Goal: Task Accomplishment & Management: Manage account settings

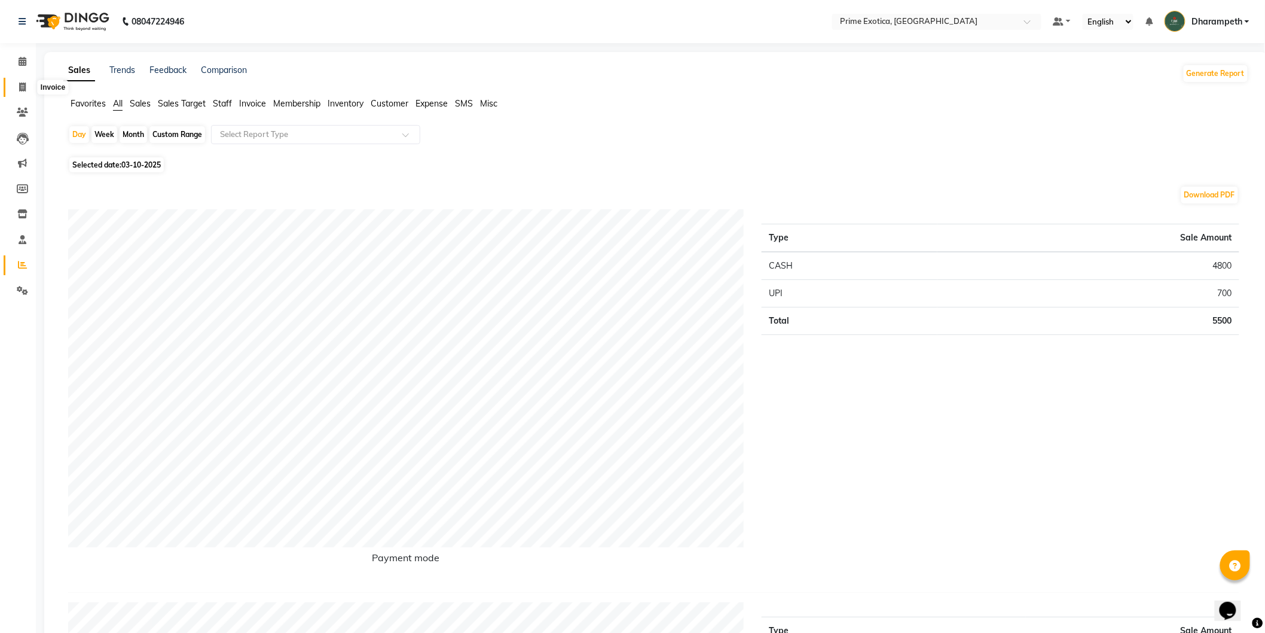
click at [22, 87] on icon at bounding box center [22, 87] width 7 height 9
select select "service"
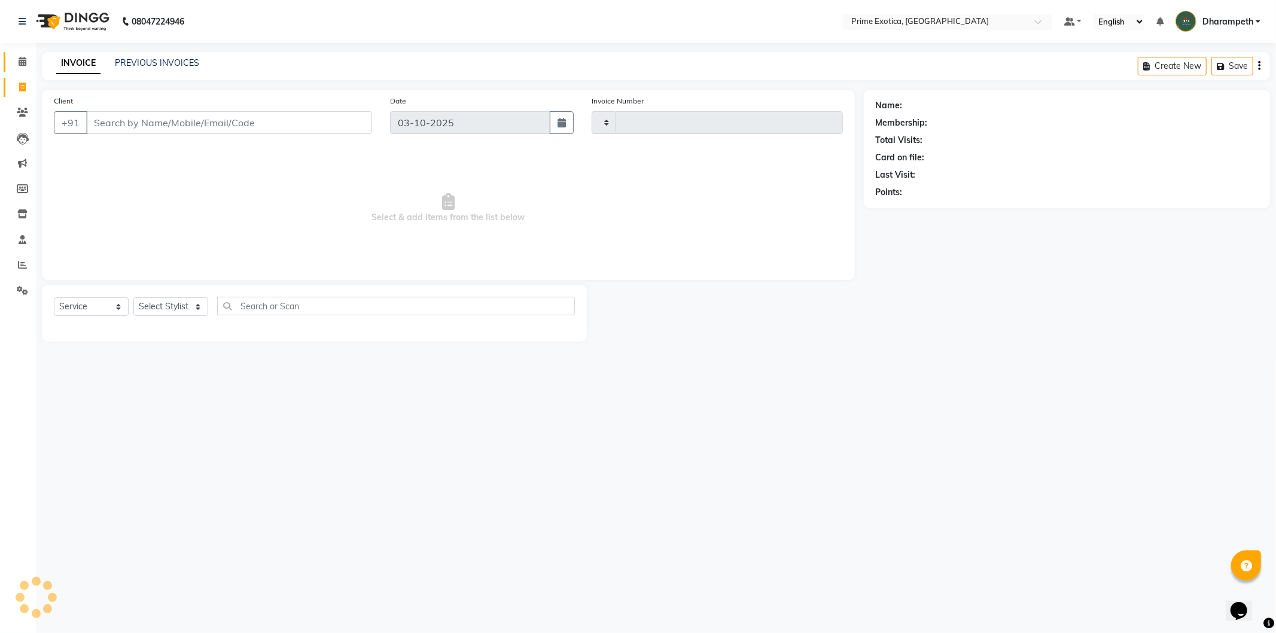
type input "1076"
select select "5380"
click at [21, 63] on icon at bounding box center [23, 61] width 8 height 9
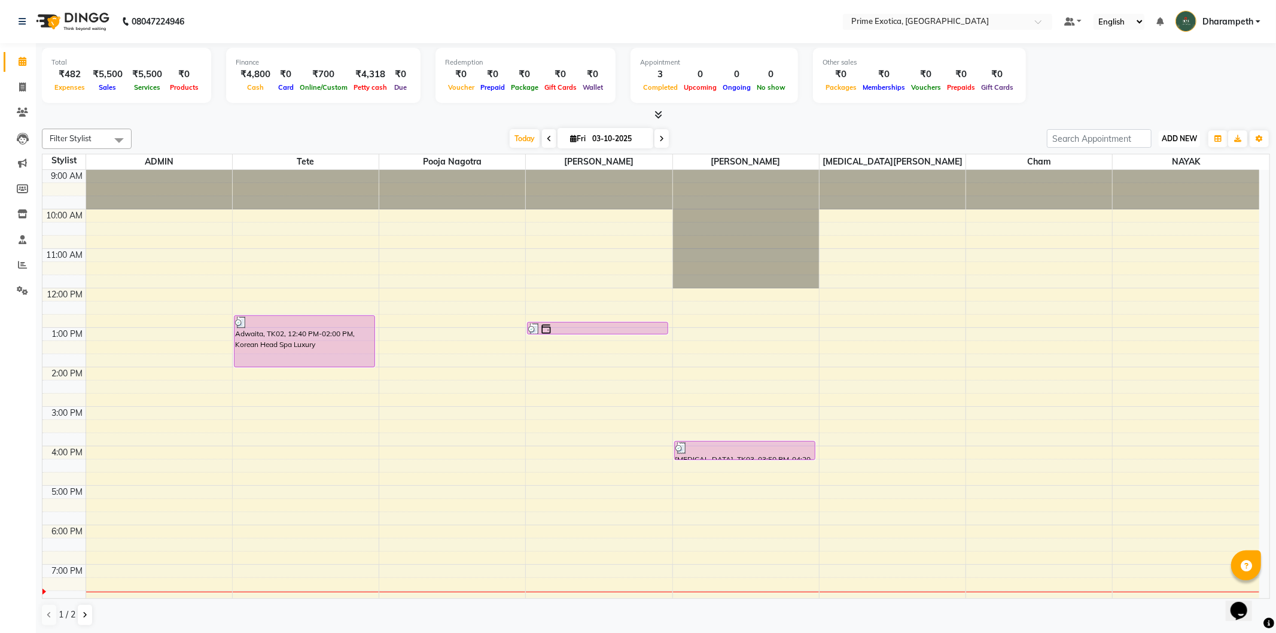
click at [1167, 144] on button "ADD NEW Toggle Dropdown" at bounding box center [1178, 138] width 41 height 17
click at [1155, 192] on link "Add Expense" at bounding box center [1152, 192] width 94 height 16
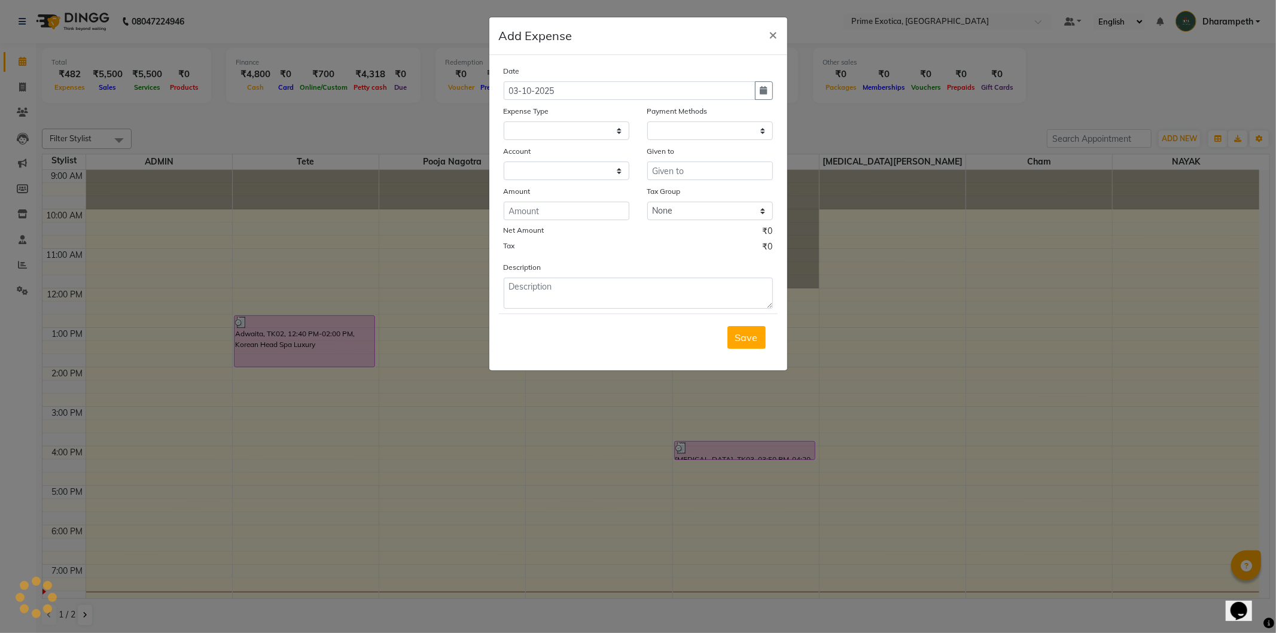
select select
select select "1"
select select "4307"
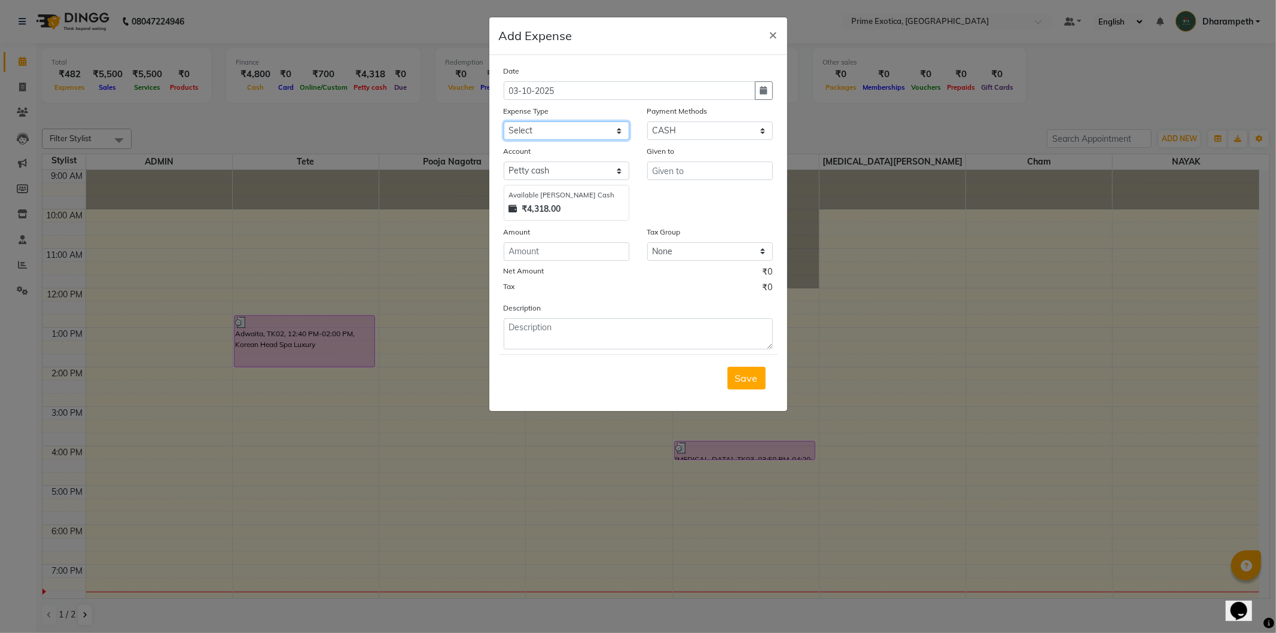
click at [582, 130] on select "Select ABC Advance Salary Bank charges Car maintenance Cash transfer to bank Ca…" at bounding box center [567, 130] width 126 height 19
select select "11912"
click at [504, 121] on select "Select ABC Advance Salary Bank charges Car maintenance Cash transfer to bank Ca…" at bounding box center [567, 130] width 126 height 19
click at [706, 176] on input "text" at bounding box center [710, 170] width 126 height 19
click at [694, 196] on button "AD MIN" at bounding box center [706, 196] width 118 height 19
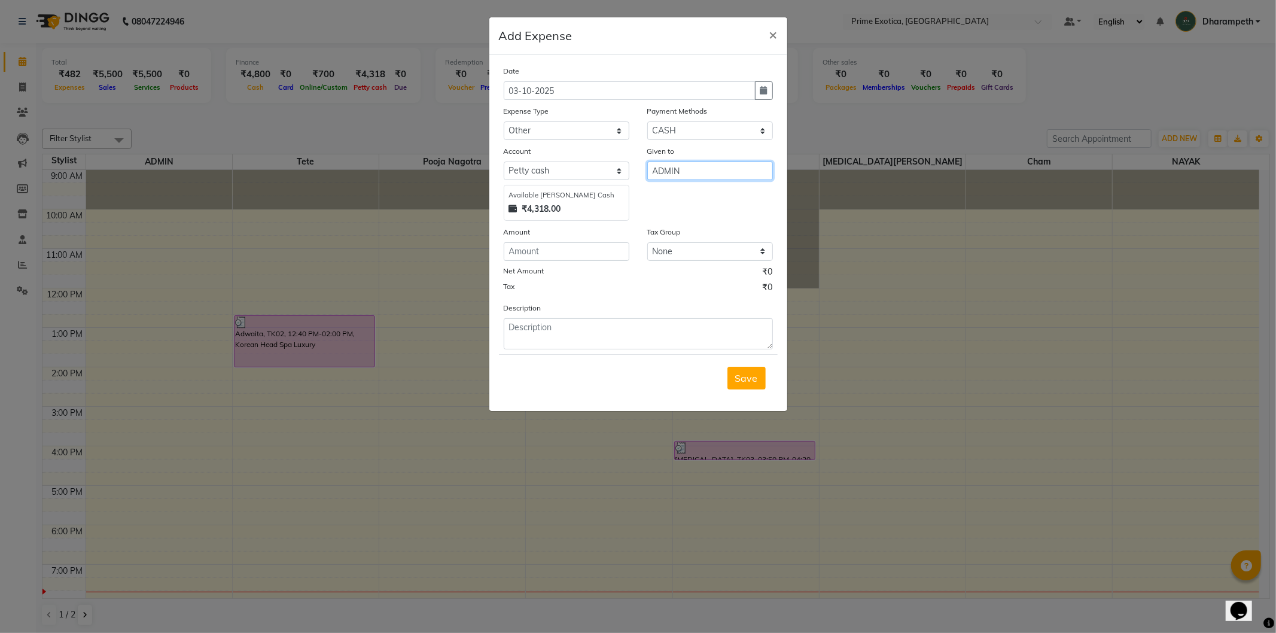
type input "ADMIN"
click at [571, 254] on input "number" at bounding box center [567, 251] width 126 height 19
type input "1300"
click at [642, 325] on textarea at bounding box center [638, 333] width 269 height 31
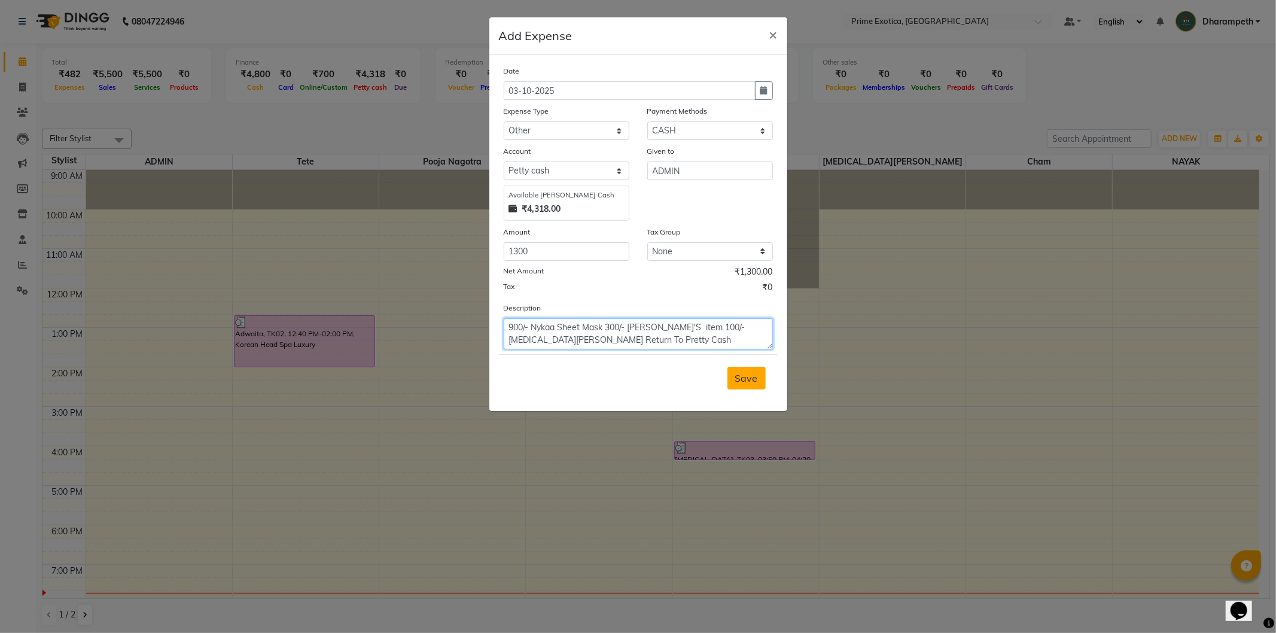
type textarea "900/- Nykaa Sheet Mask 300/- Pooja'S item 100/-Nikita Amount Return To Pretty C…"
click at [738, 378] on span "Save" at bounding box center [746, 378] width 23 height 12
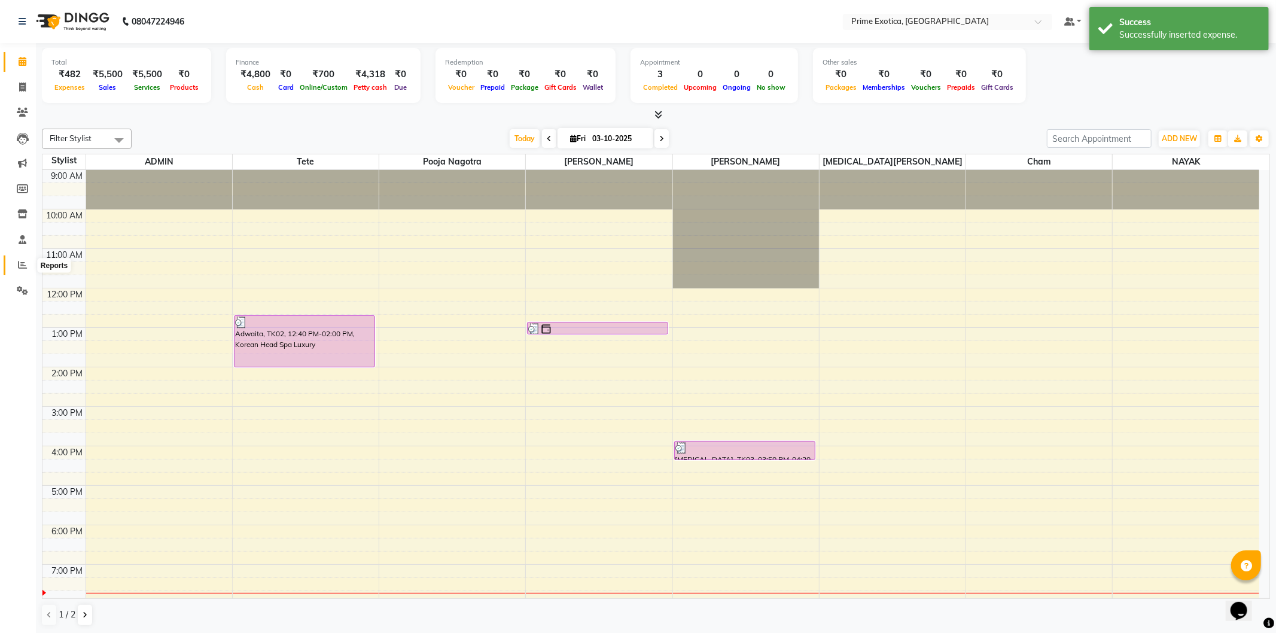
click at [16, 265] on span at bounding box center [22, 265] width 21 height 14
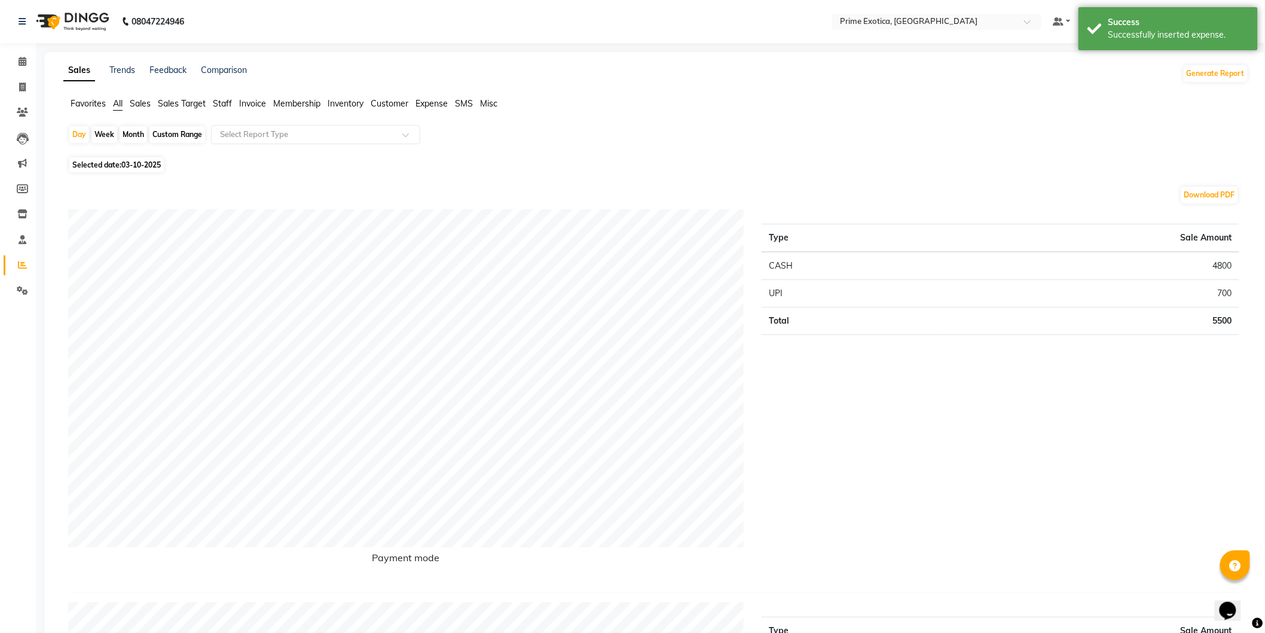
click at [118, 163] on span "Selected date: 03-10-2025" at bounding box center [116, 164] width 94 height 15
select select "10"
select select "2025"
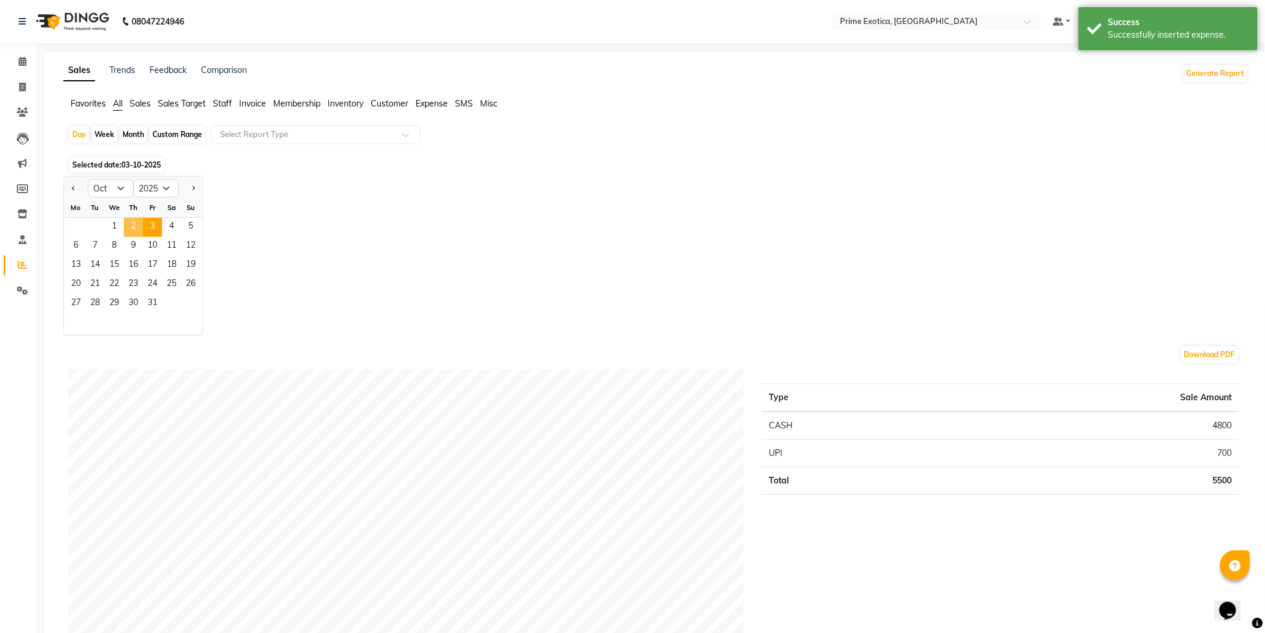
click at [130, 228] on span "2" at bounding box center [133, 227] width 19 height 19
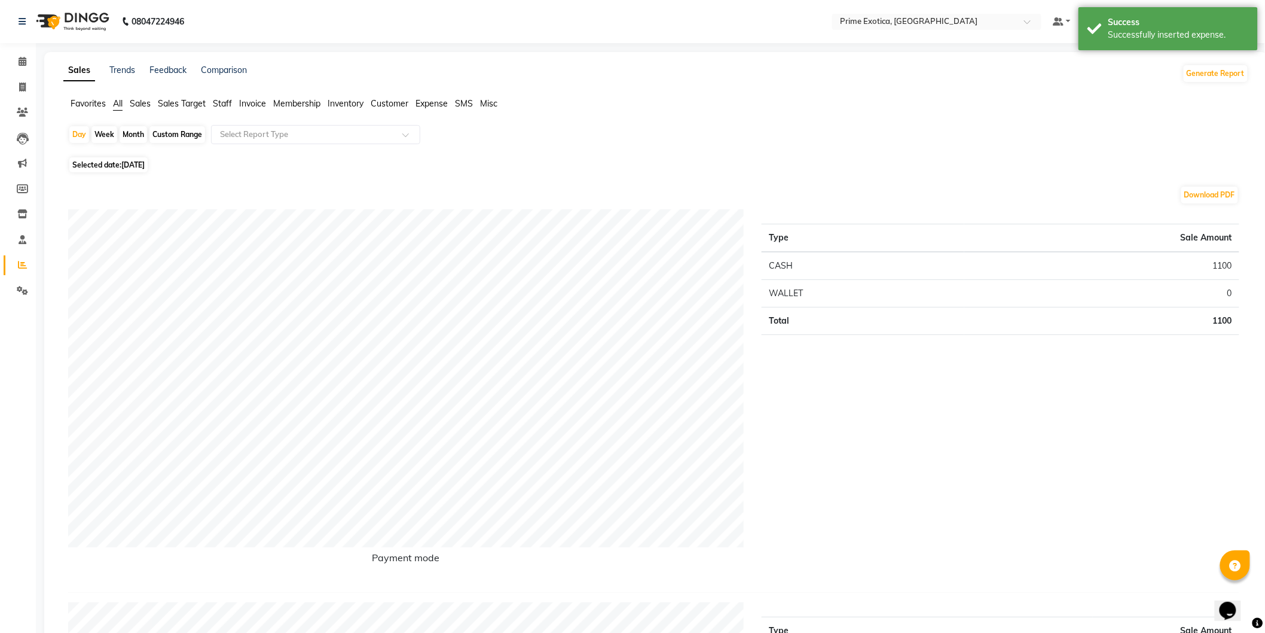
click at [109, 169] on span "Selected date: 02-10-2025" at bounding box center [108, 164] width 78 height 15
select select "10"
select select "2025"
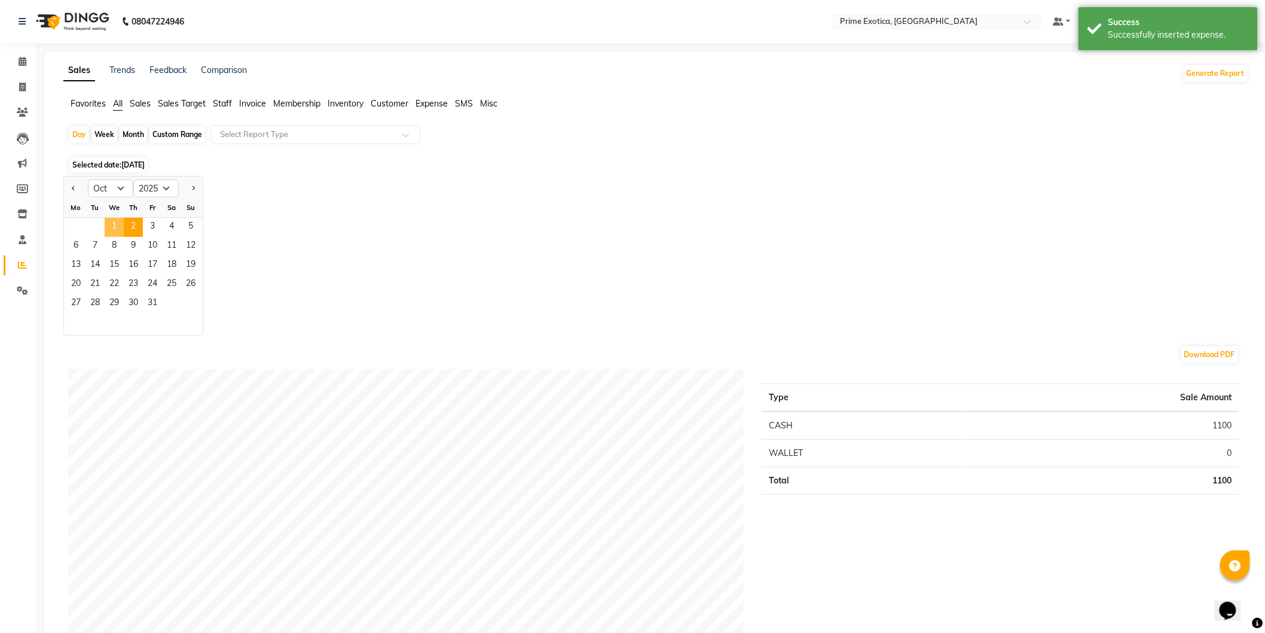
click at [115, 230] on span "1" at bounding box center [114, 227] width 19 height 19
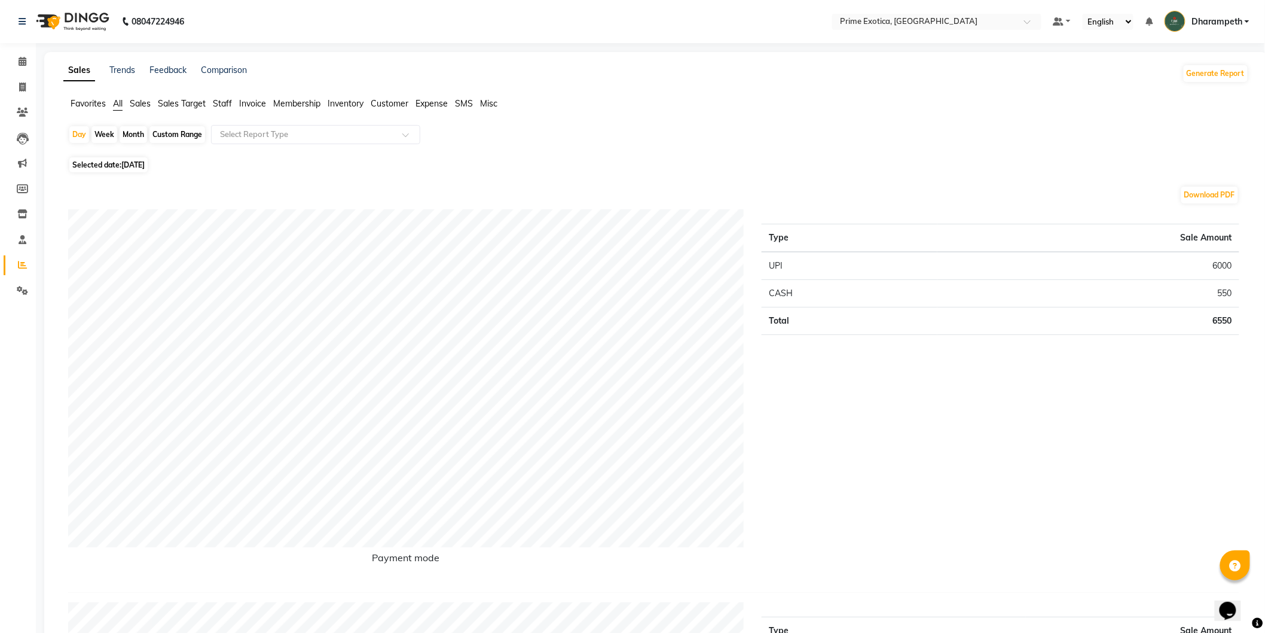
click at [434, 104] on span "Expense" at bounding box center [432, 103] width 32 height 11
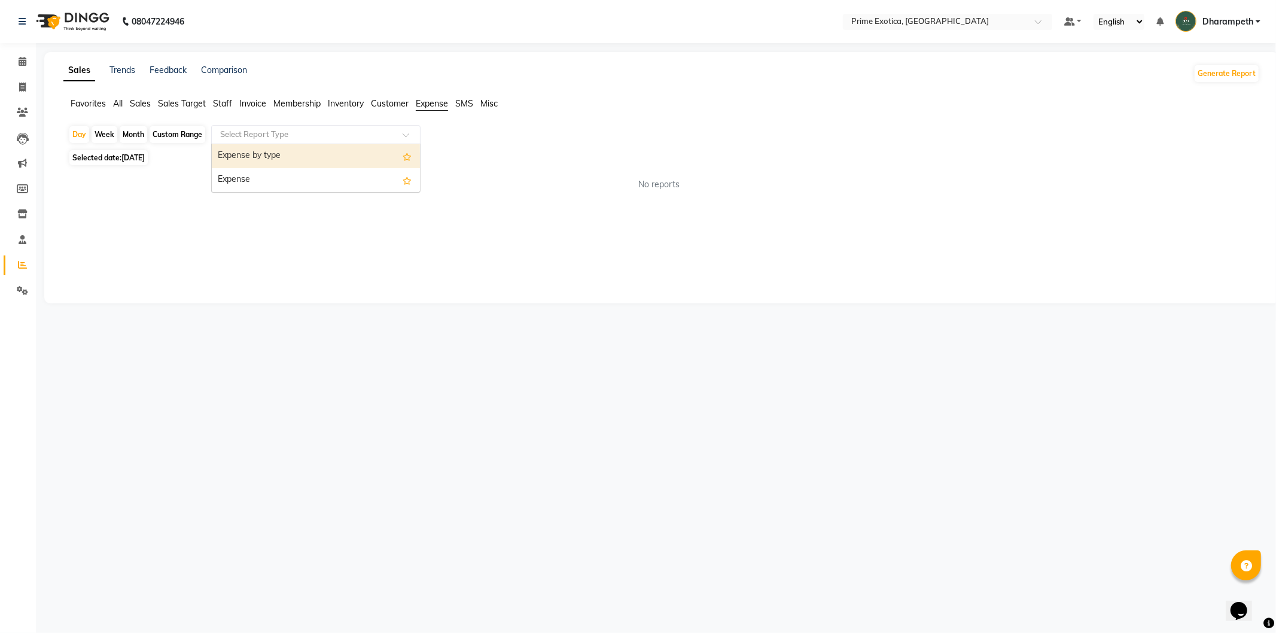
click at [350, 135] on input "text" at bounding box center [304, 135] width 172 height 12
click at [339, 173] on div "Expense" at bounding box center [316, 180] width 208 height 24
select select "filtered_report"
select select "pdf"
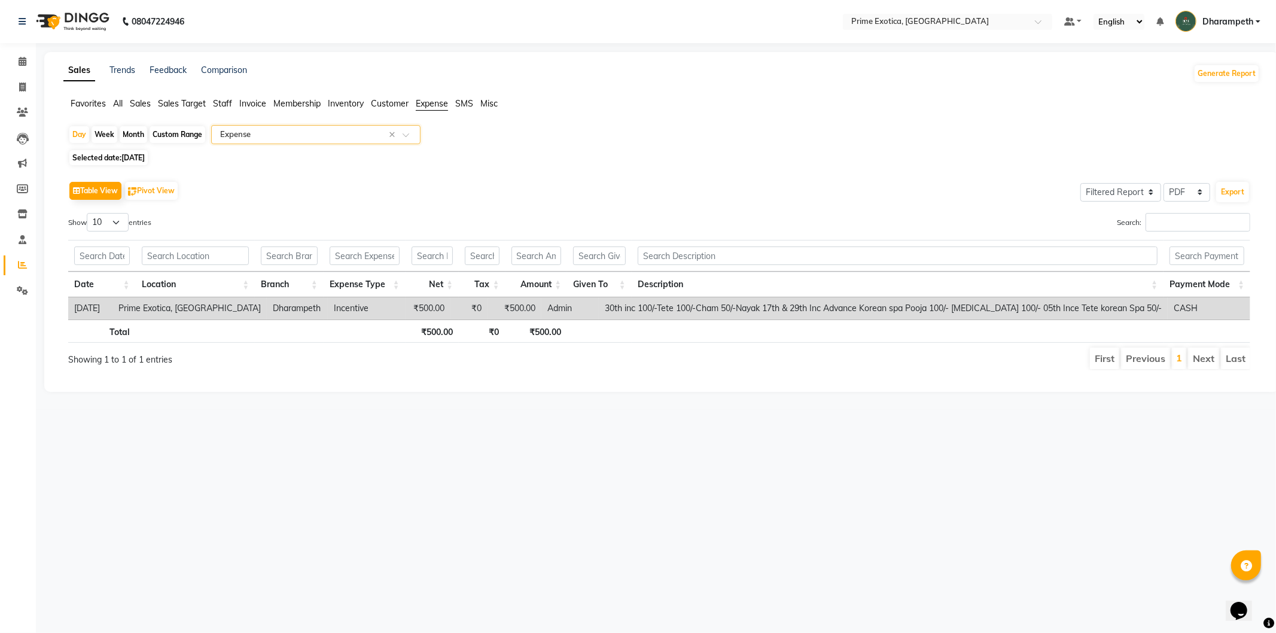
click at [144, 156] on span "01-10-2025" at bounding box center [132, 157] width 23 height 9
select select "10"
select select "2025"
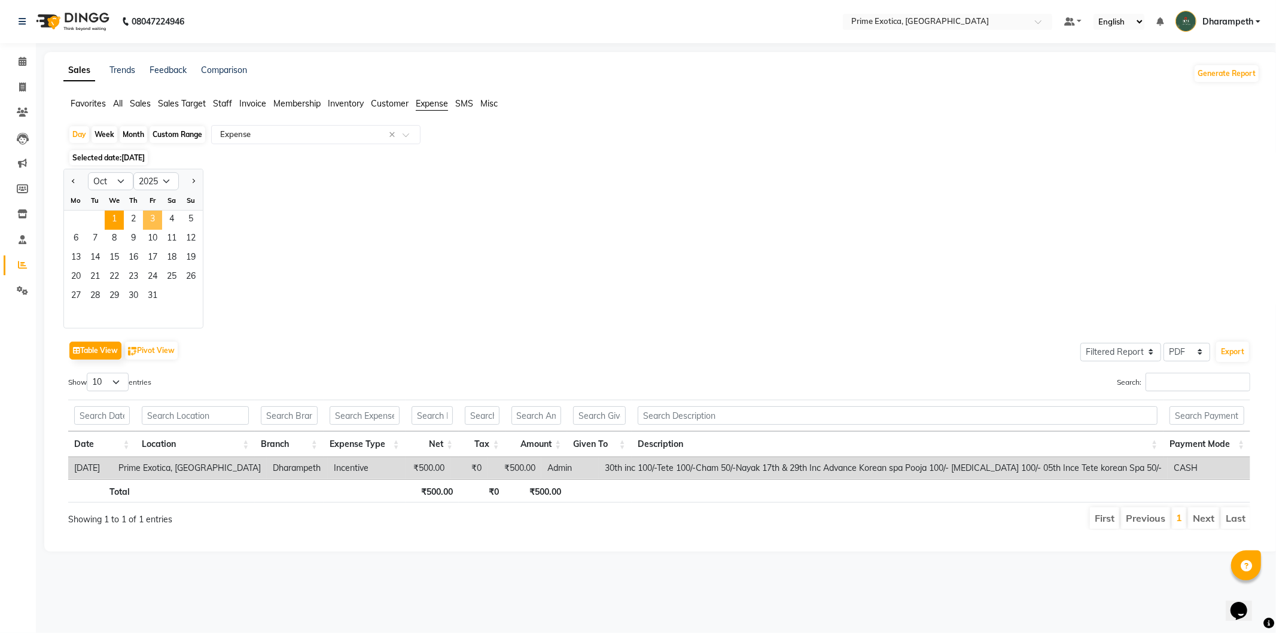
click at [154, 218] on span "3" at bounding box center [152, 220] width 19 height 19
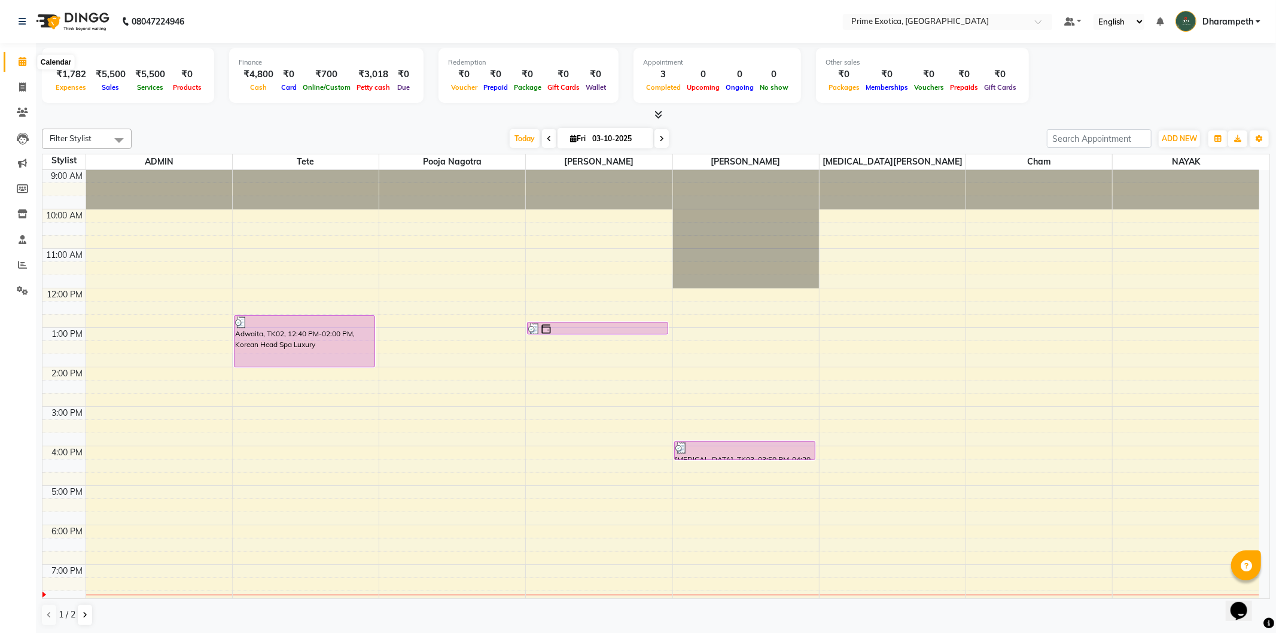
click at [22, 59] on icon at bounding box center [23, 61] width 8 height 9
click at [26, 88] on span at bounding box center [22, 88] width 21 height 14
select select "service"
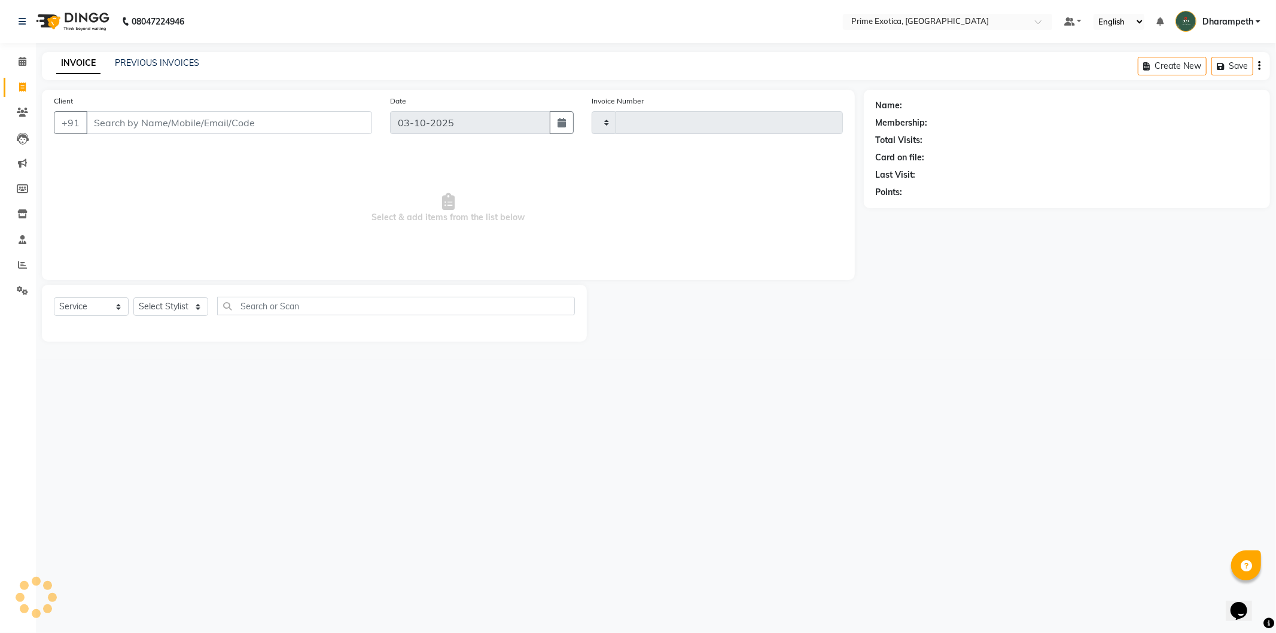
type input "1076"
select select "5380"
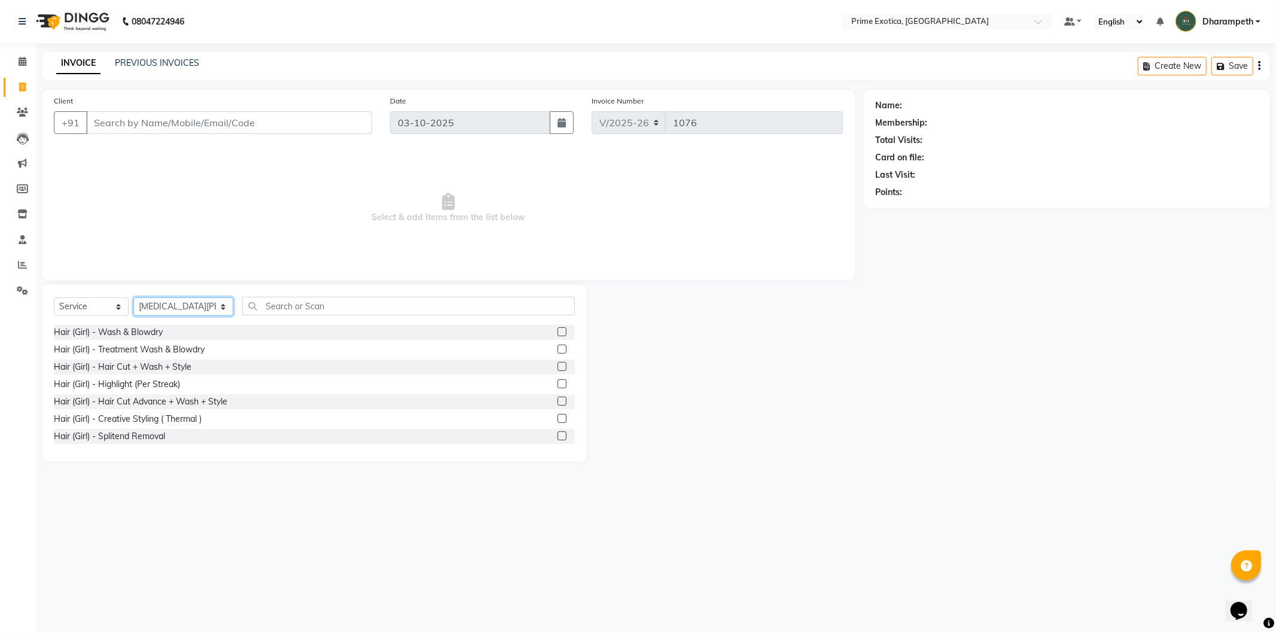
click at [176, 311] on select "Select Stylist Abhijet ADMIN ANGELA S JOHN cham Darshan Gaikwad Dipak Narnaware…" at bounding box center [183, 306] width 100 height 19
select select "84212"
click at [133, 298] on select "Select Stylist Abhijet ADMIN ANGELA S JOHN cham Darshan Gaikwad Dipak Narnaware…" at bounding box center [183, 306] width 100 height 19
click at [272, 310] on input "text" at bounding box center [408, 306] width 332 height 19
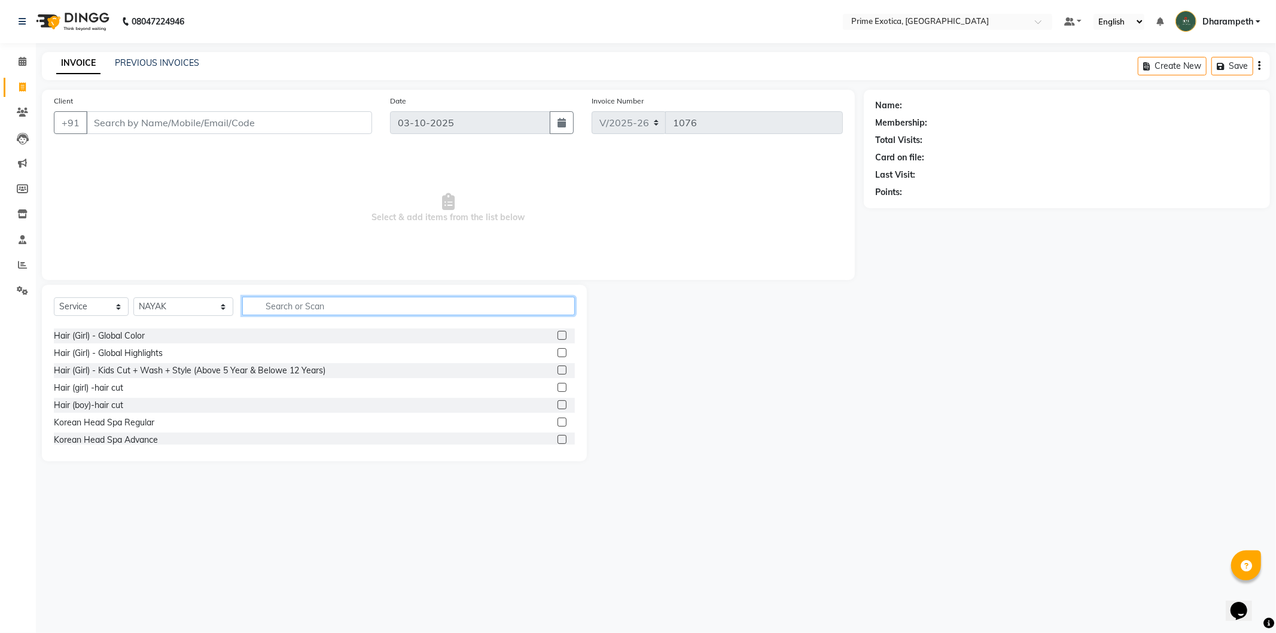
scroll to position [199, 0]
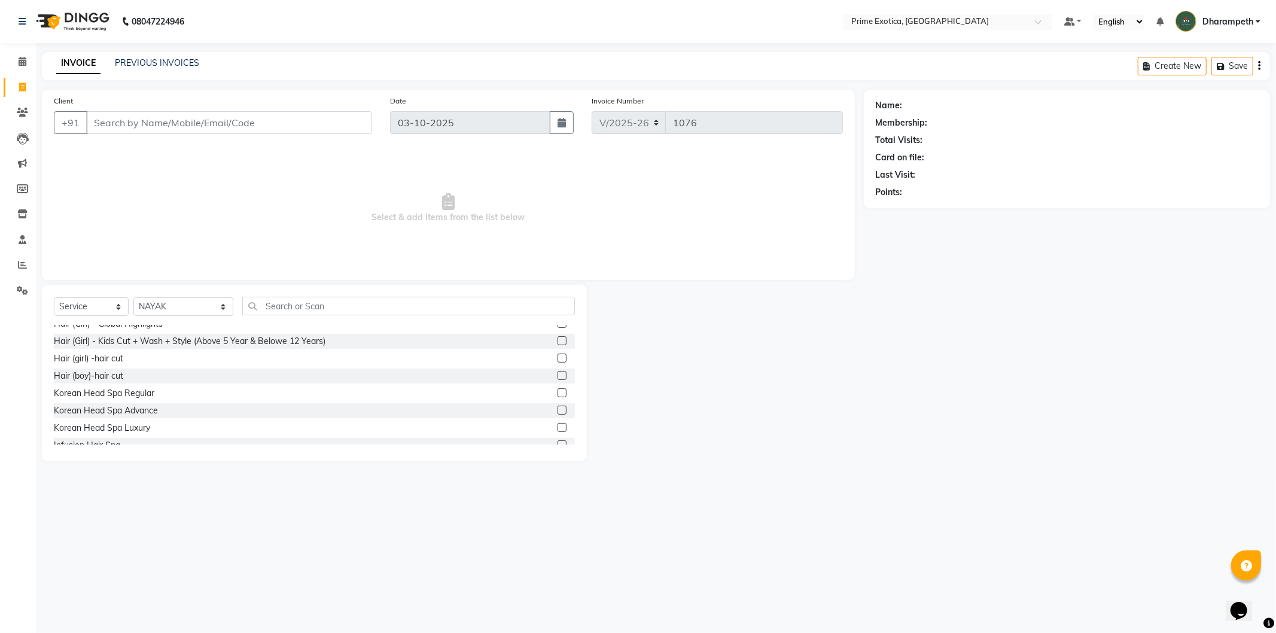
click at [576, 13] on nav "08047224946 Select Location × Prime Exotica, Dharampeth Default Panel My Panel …" at bounding box center [638, 21] width 1276 height 43
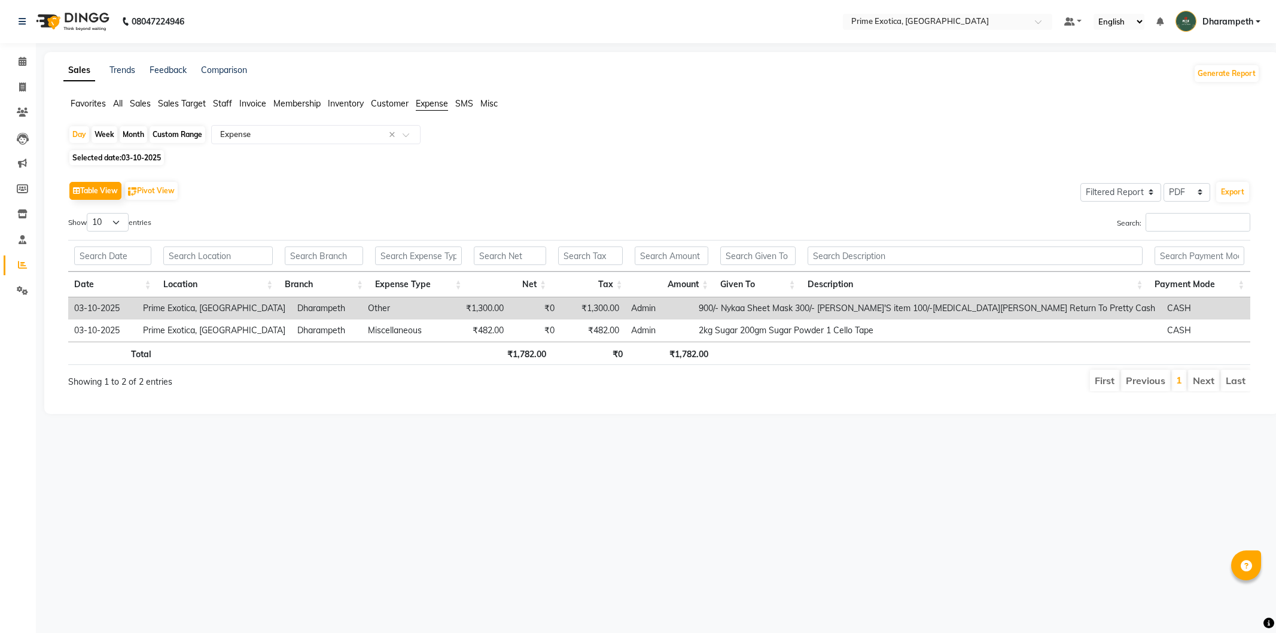
select select "filtered_report"
select select "pdf"
click at [84, 139] on div "Day" at bounding box center [79, 134] width 20 height 17
select select "10"
select select "2025"
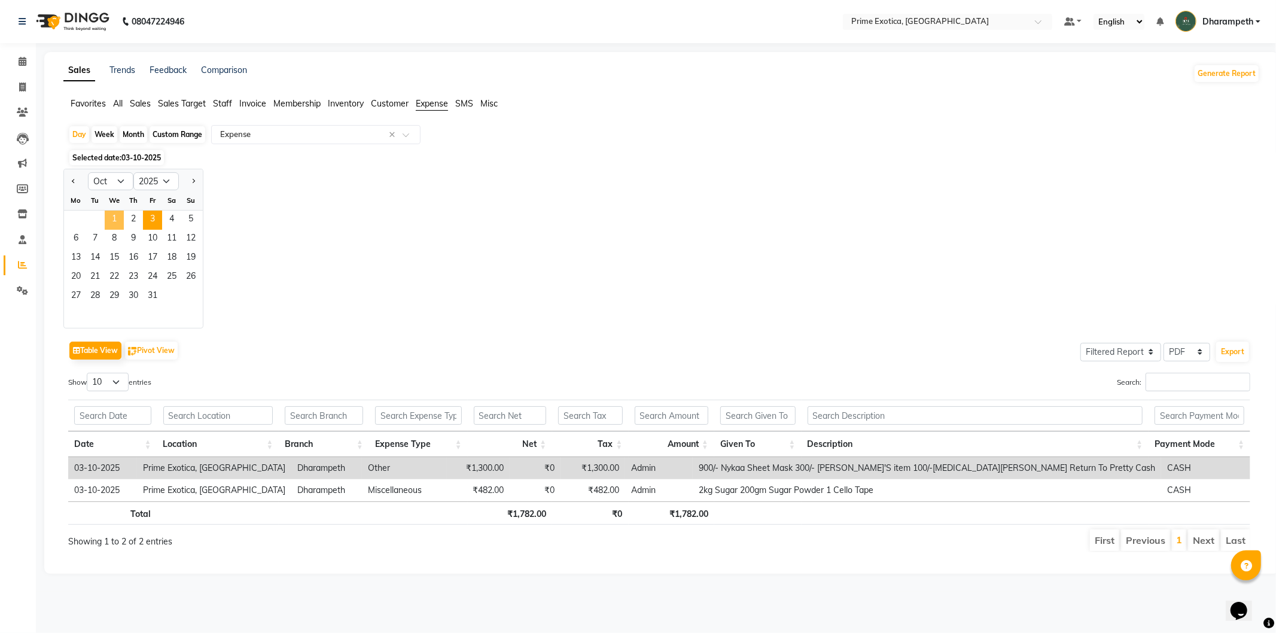
click at [112, 226] on span "1" at bounding box center [114, 220] width 19 height 19
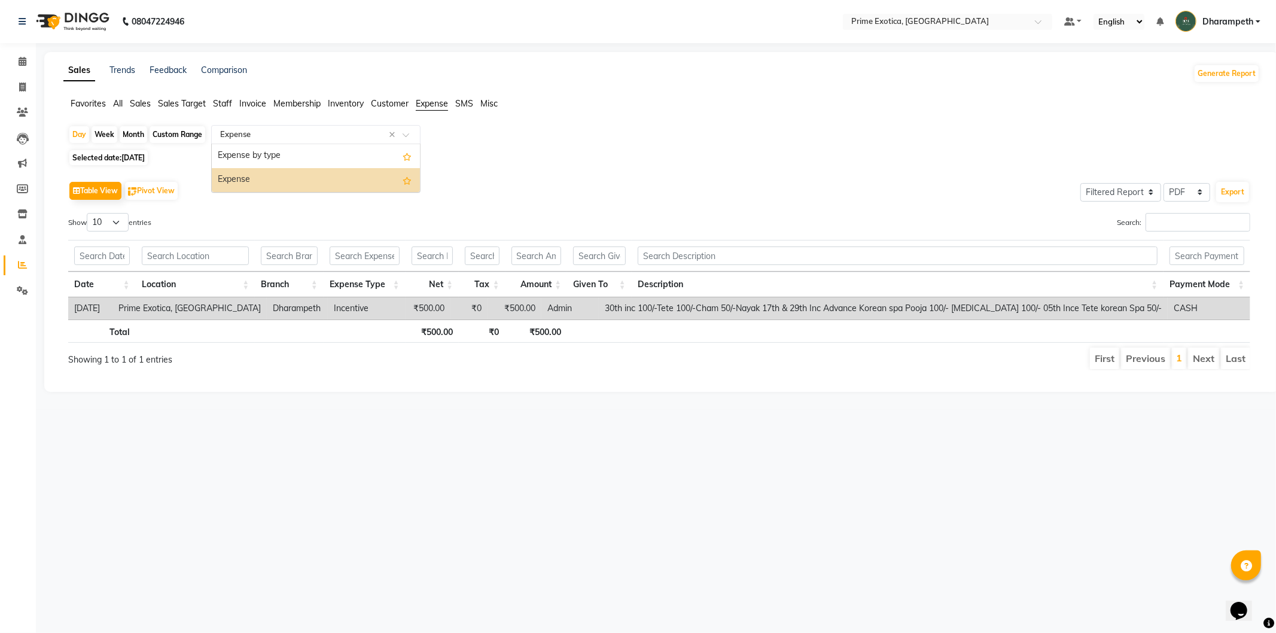
click at [260, 134] on input "text" at bounding box center [304, 135] width 172 height 12
click at [170, 98] on span "Sales Target" at bounding box center [182, 103] width 48 height 11
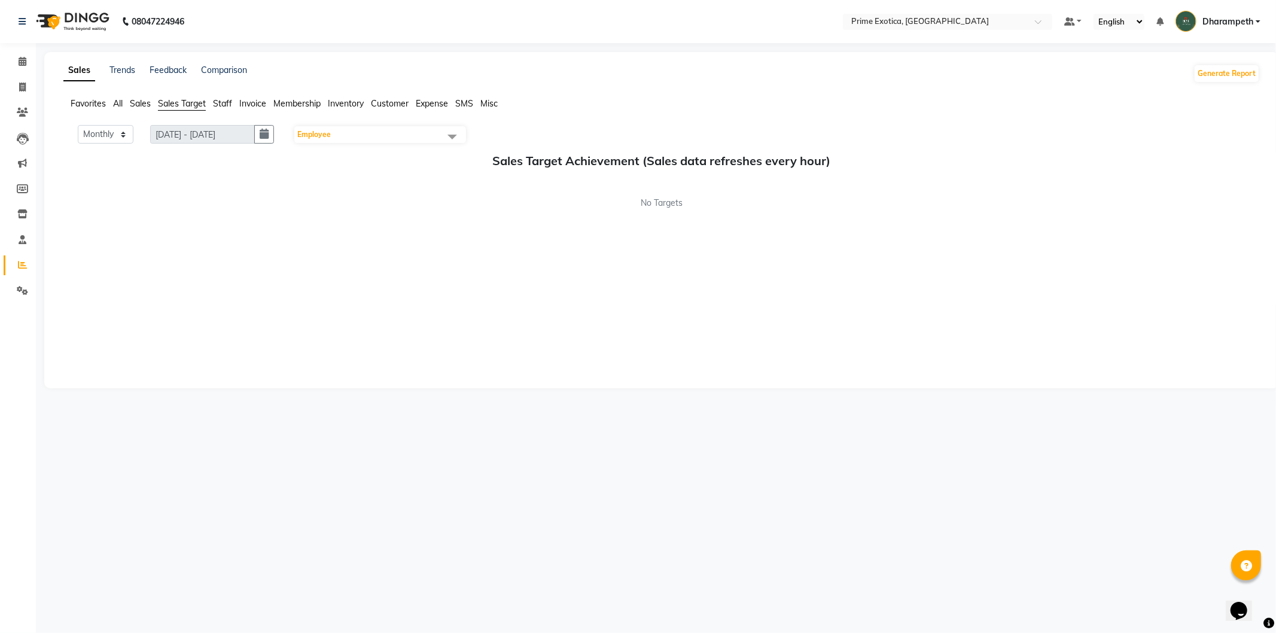
click at [136, 105] on span "Sales" at bounding box center [140, 103] width 21 height 11
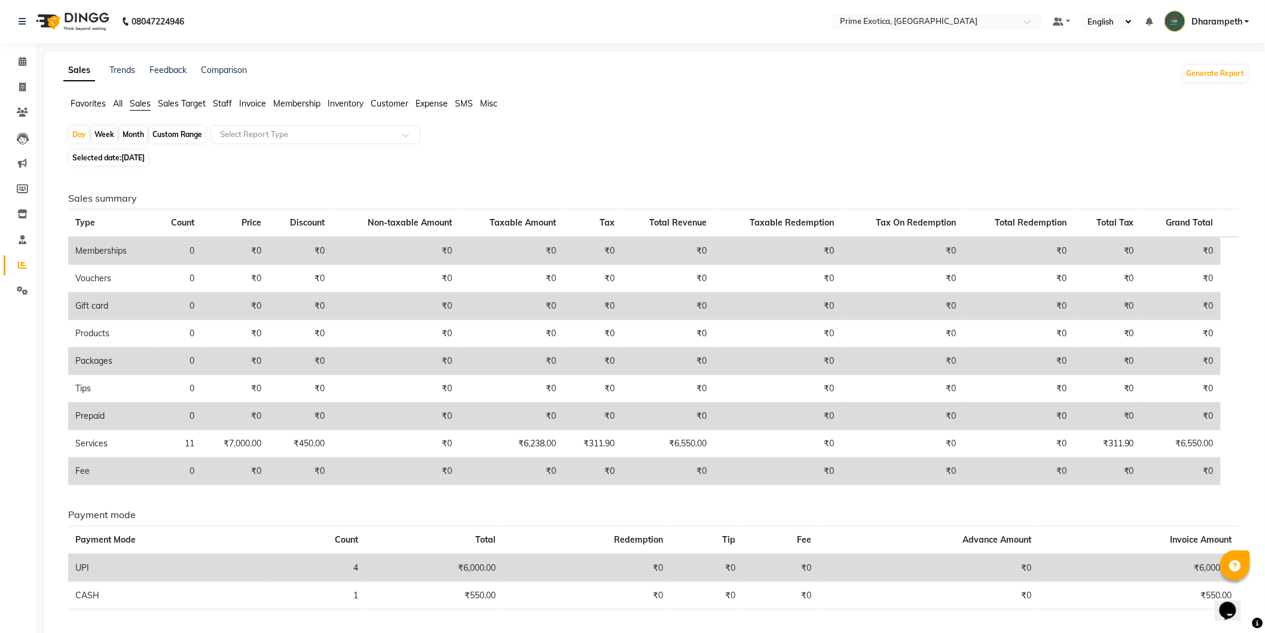
click at [117, 103] on span "All" at bounding box center [118, 103] width 10 height 11
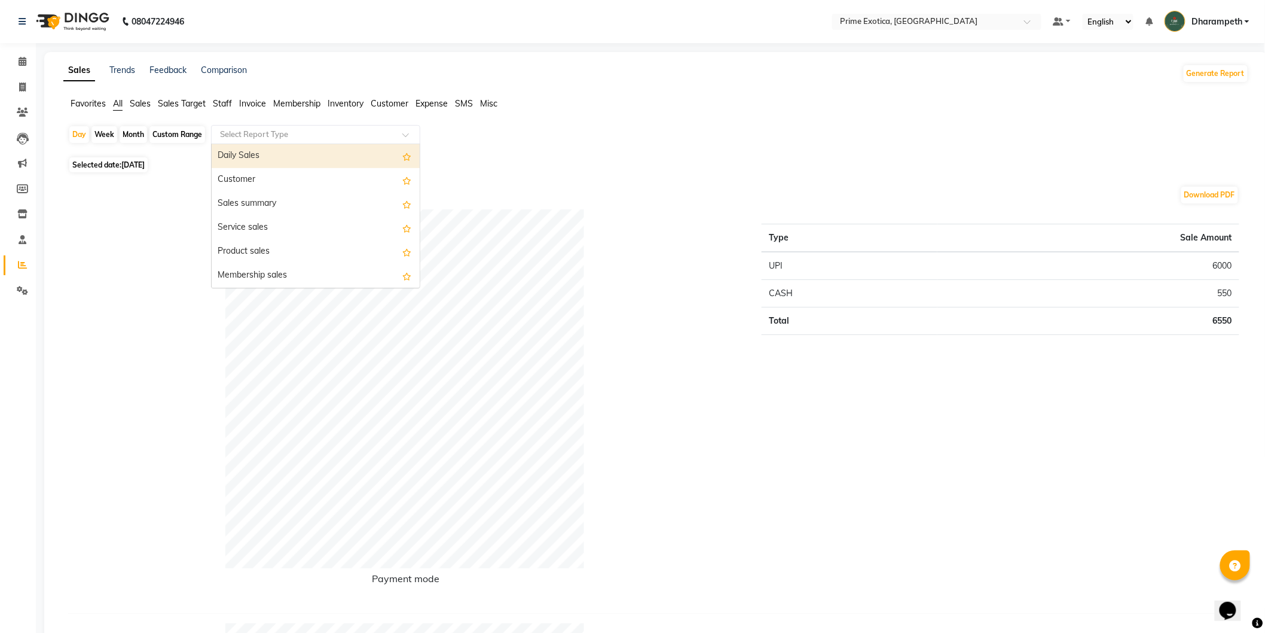
click at [288, 132] on input "text" at bounding box center [304, 135] width 172 height 12
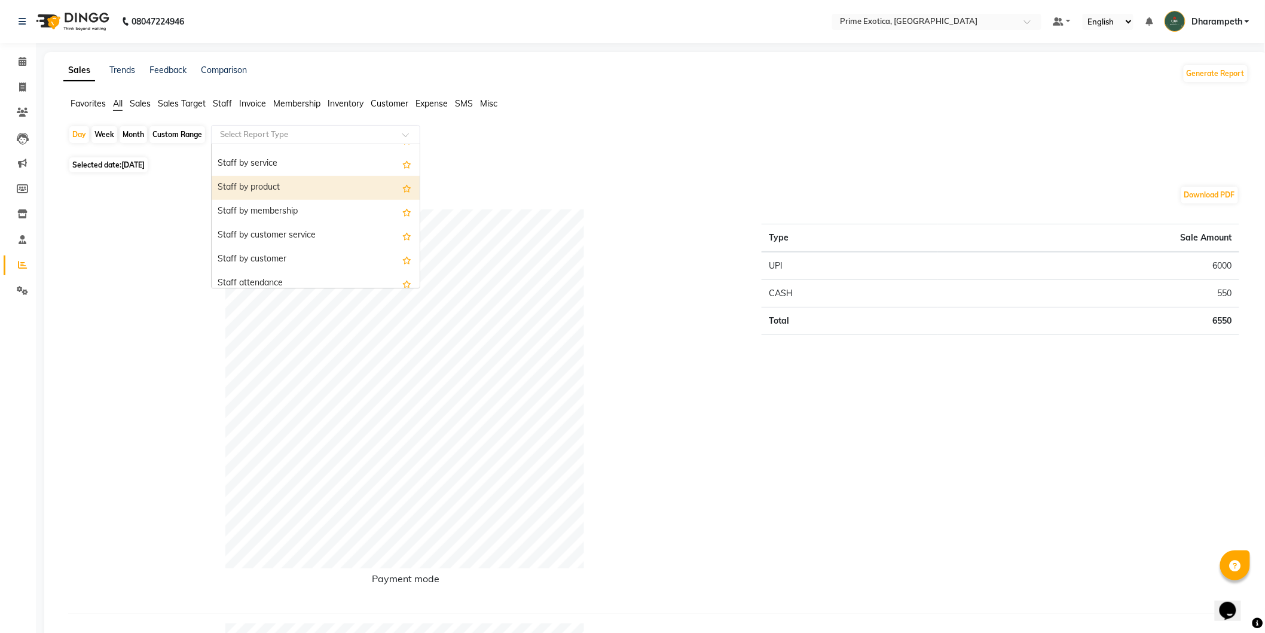
scroll to position [398, 0]
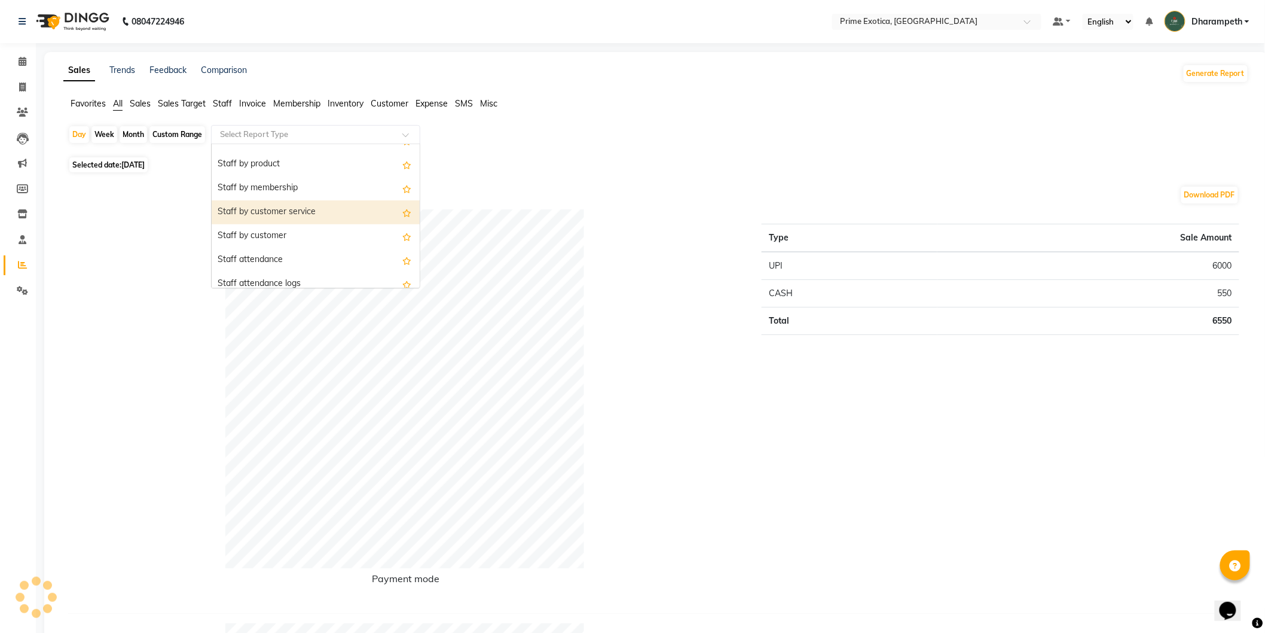
click at [311, 213] on div "Staff by customer service" at bounding box center [316, 212] width 208 height 24
select select "filtered_report"
select select "pdf"
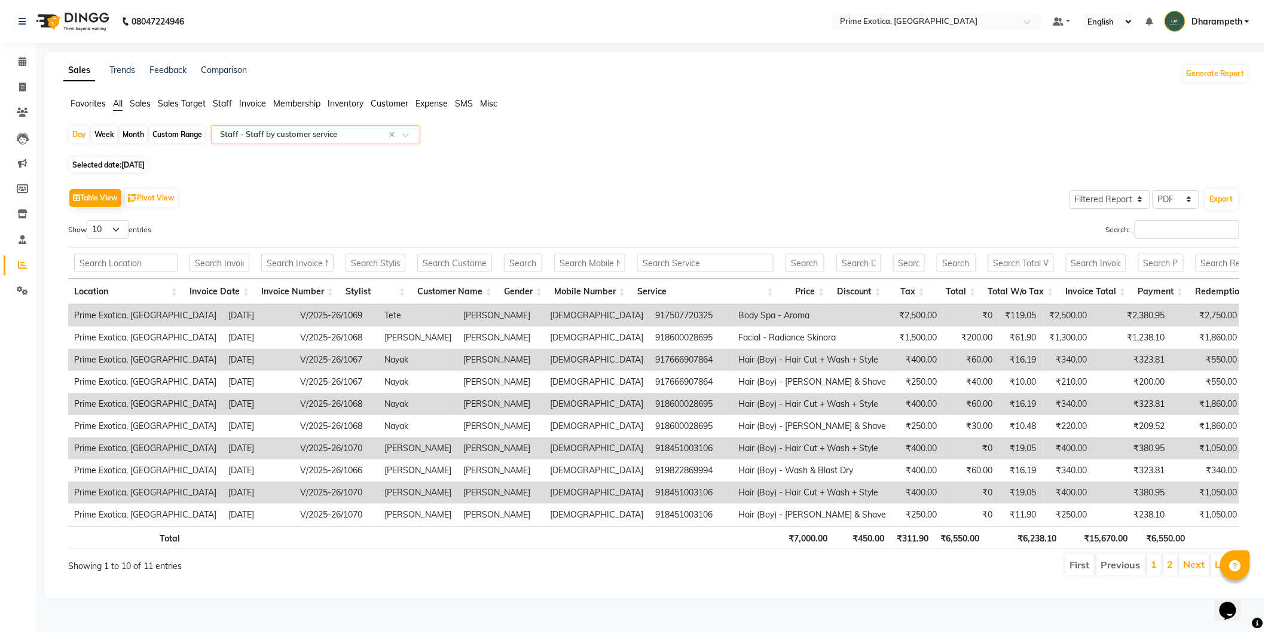
scroll to position [3, 0]
click at [294, 307] on td "V/2025-26/1069" at bounding box center [336, 315] width 84 height 22
click at [298, 313] on td "V/2025-26/1069" at bounding box center [336, 315] width 84 height 22
click at [117, 99] on span "All" at bounding box center [118, 103] width 10 height 11
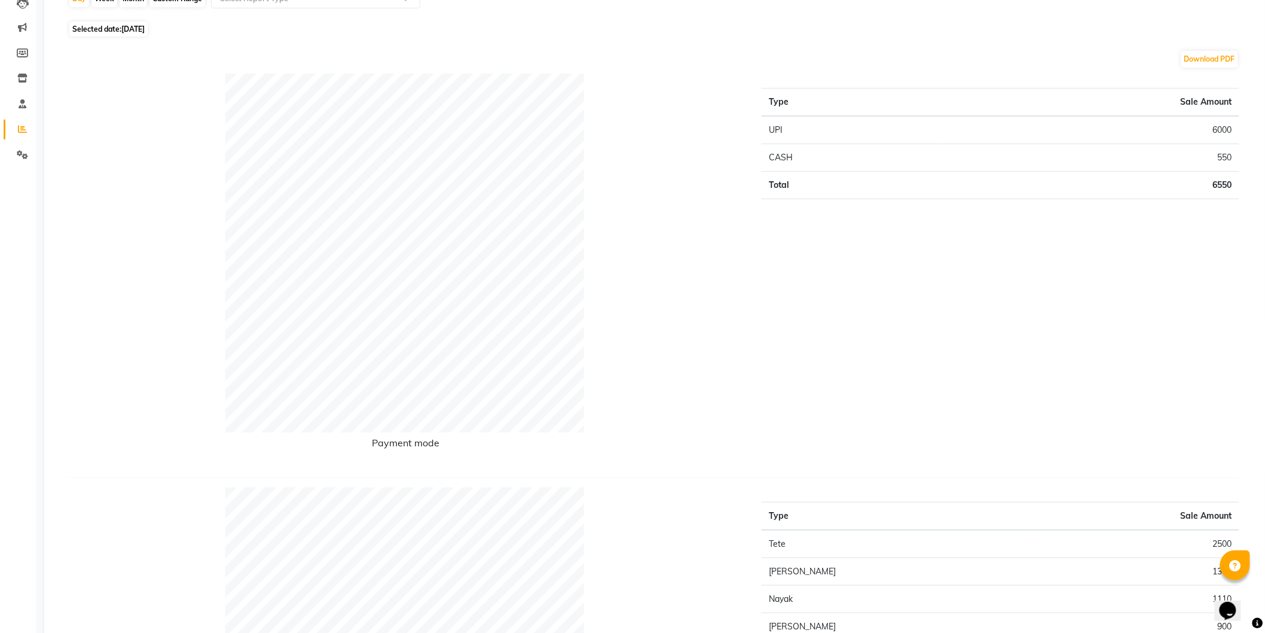
scroll to position [0, 0]
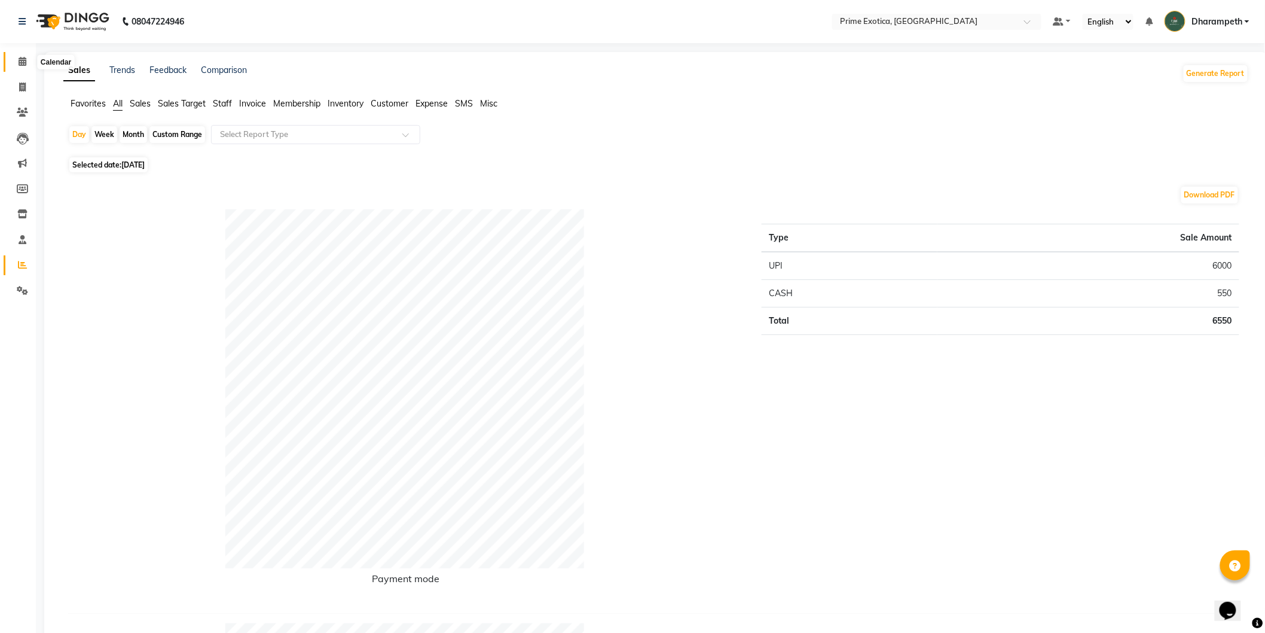
click at [22, 60] on icon at bounding box center [23, 61] width 8 height 9
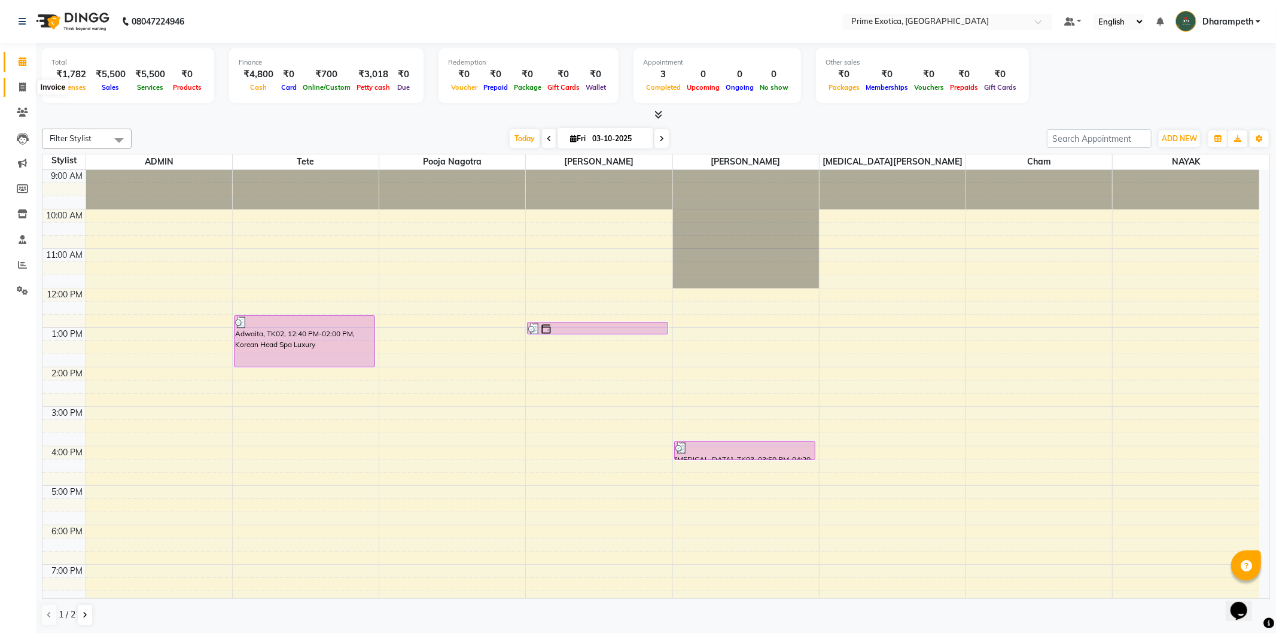
click at [21, 86] on icon at bounding box center [22, 87] width 7 height 9
select select "5380"
select select "service"
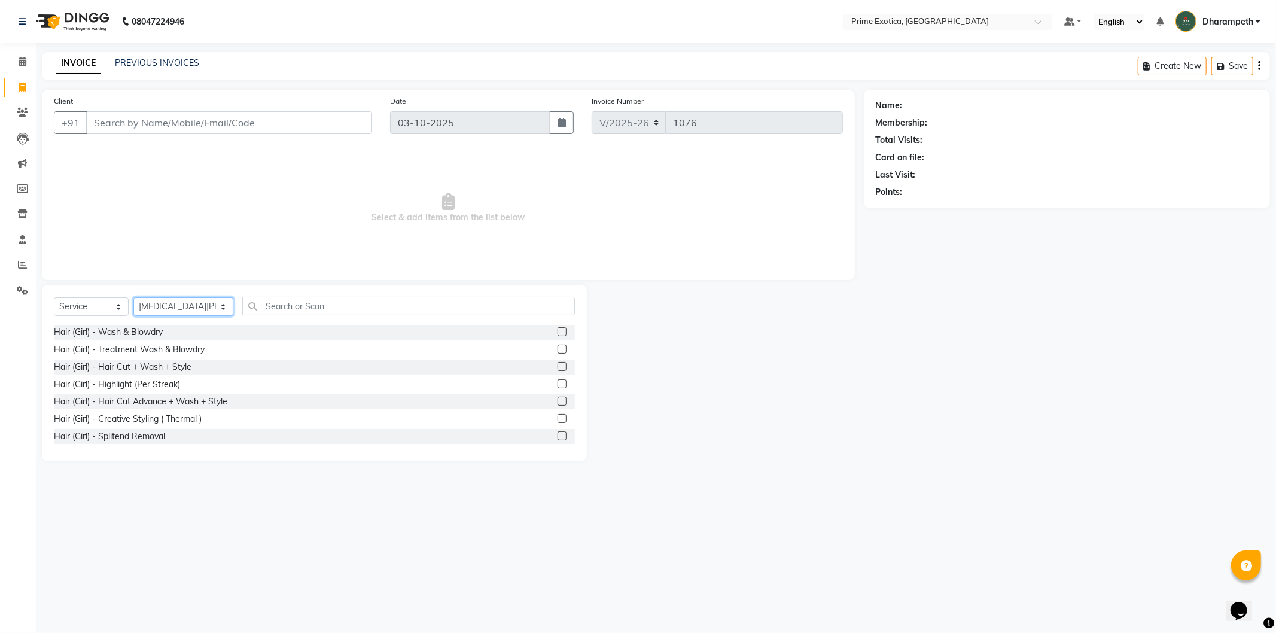
click at [191, 308] on select "Select Stylist Abhijet ADMIN ANGELA S JOHN cham Darshan Gaikwad Dipak Narnaware…" at bounding box center [183, 306] width 100 height 19
select select "84212"
click at [133, 298] on select "Select Stylist Abhijet ADMIN ANGELA S JOHN cham Darshan Gaikwad Dipak Narnaware…" at bounding box center [183, 306] width 100 height 19
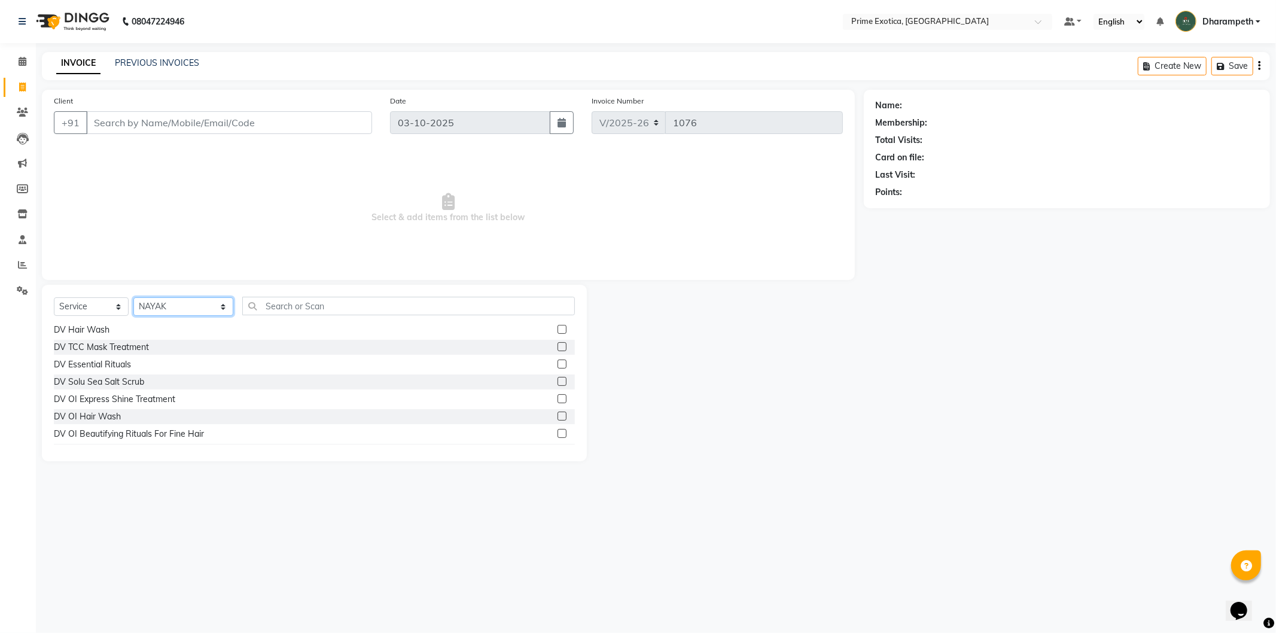
scroll to position [398, 0]
click at [266, 118] on input "Client" at bounding box center [229, 122] width 286 height 23
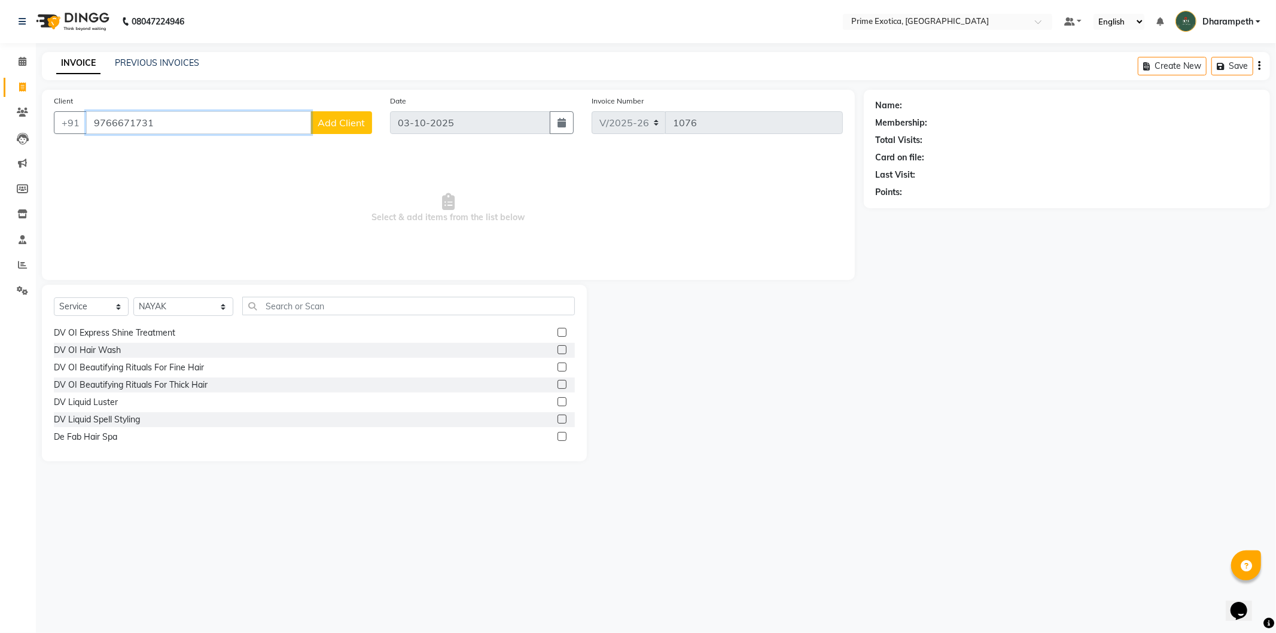
type input "9766671731"
click at [357, 123] on span "Add Client" at bounding box center [341, 123] width 47 height 12
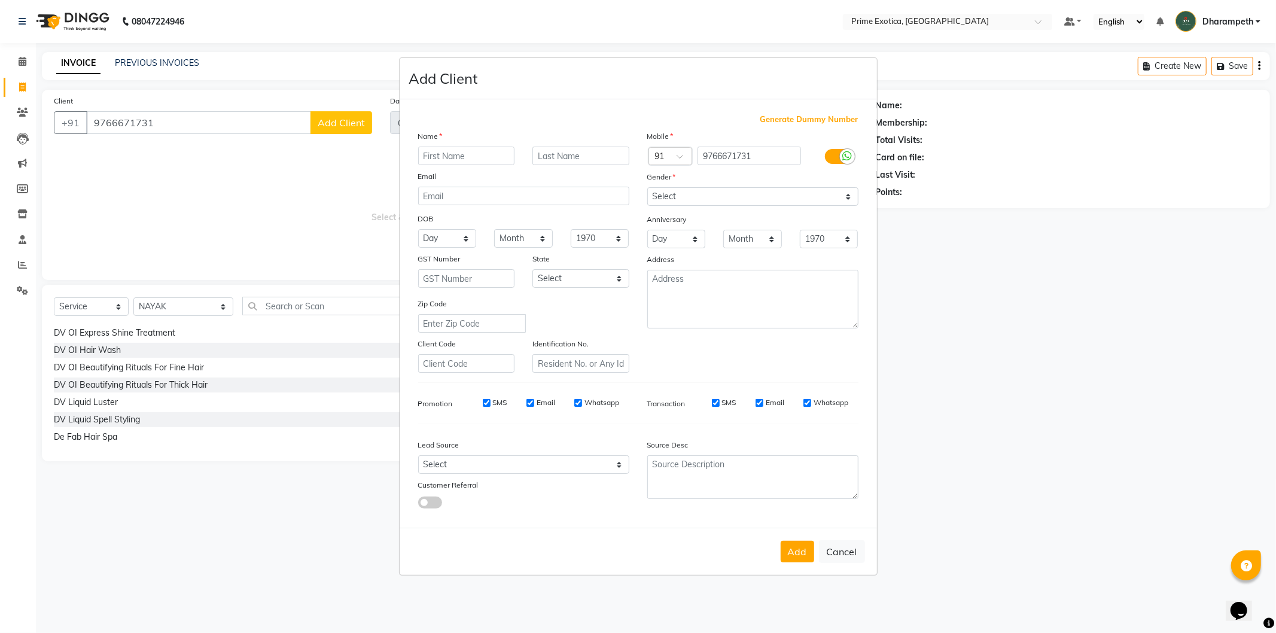
click at [475, 159] on input "text" at bounding box center [466, 156] width 97 height 19
type input "/"
type input "Nitin"
click at [719, 196] on select "Select Male Female Other Prefer Not To Say" at bounding box center [752, 196] width 211 height 19
select select "male"
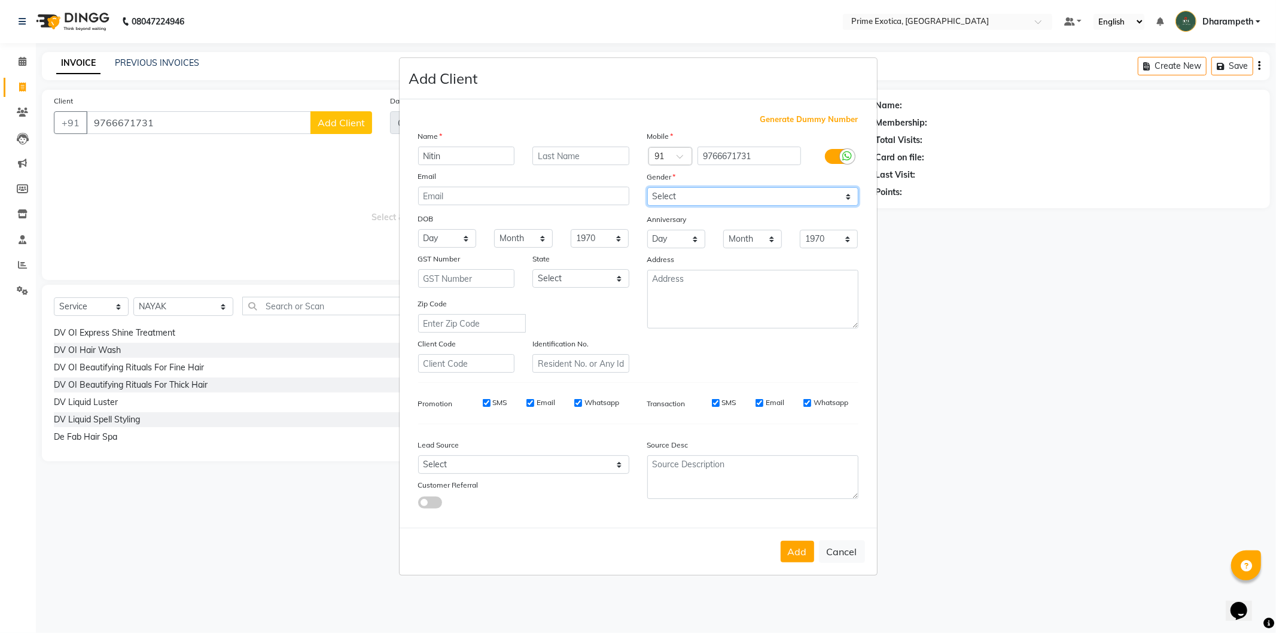
click at [647, 187] on select "Select Male Female Other Prefer Not To Say" at bounding box center [752, 196] width 211 height 19
click at [798, 548] on button "Add" at bounding box center [796, 552] width 33 height 22
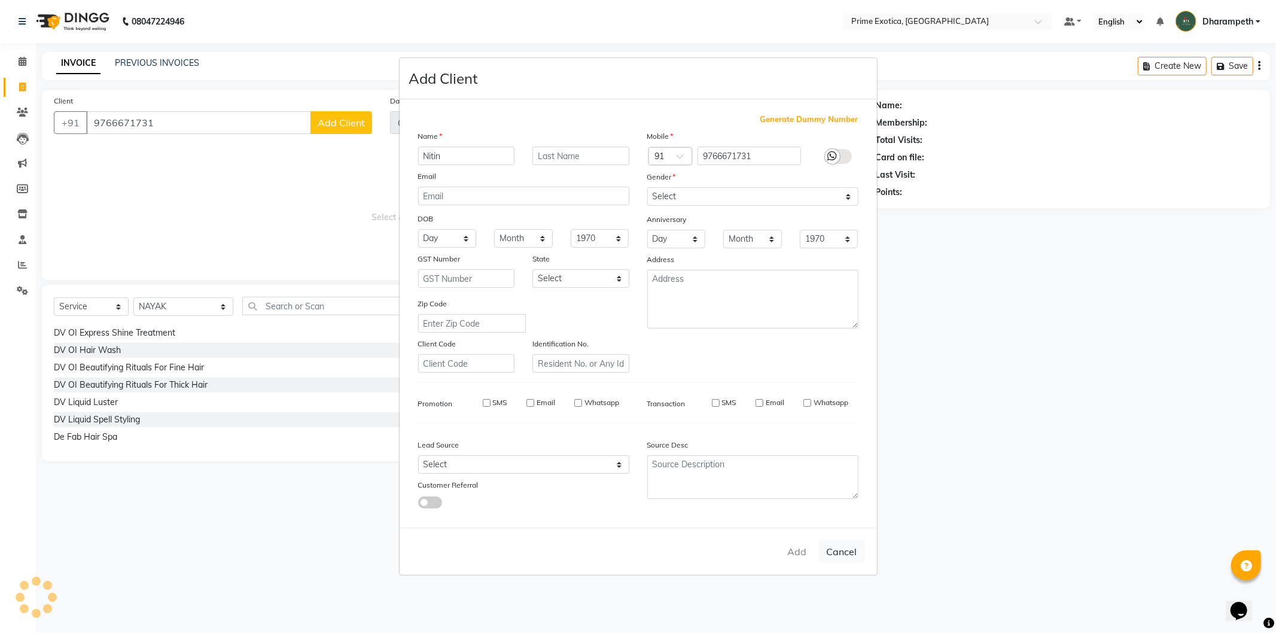
select select
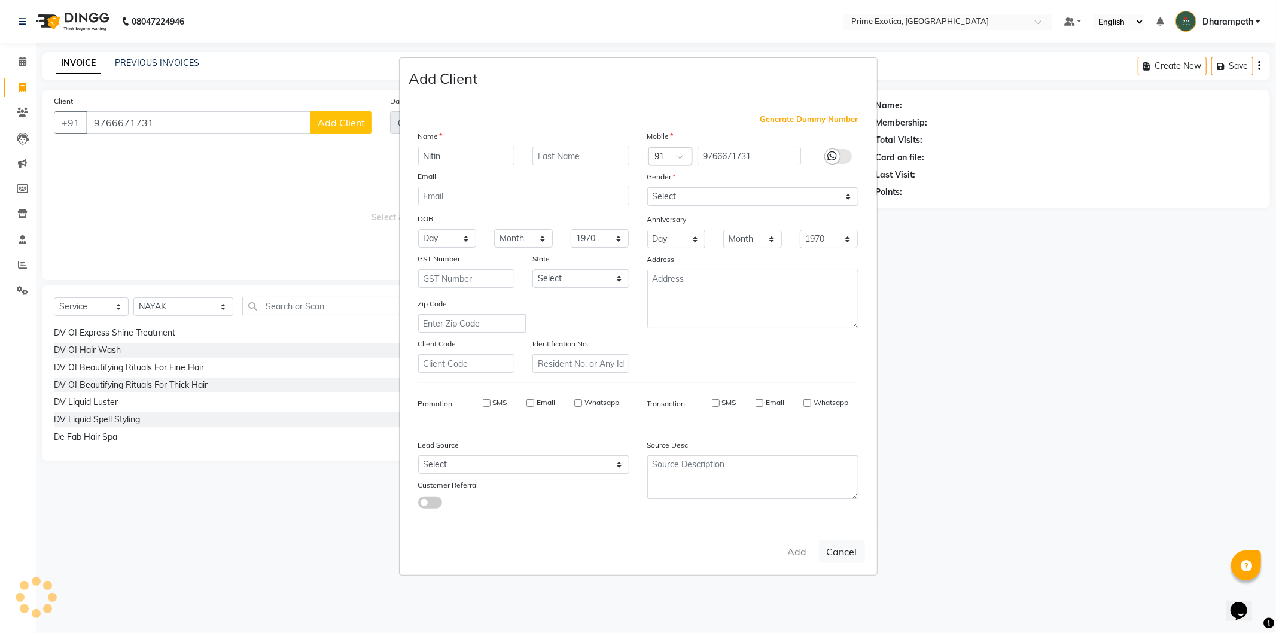
select select
checkbox input "false"
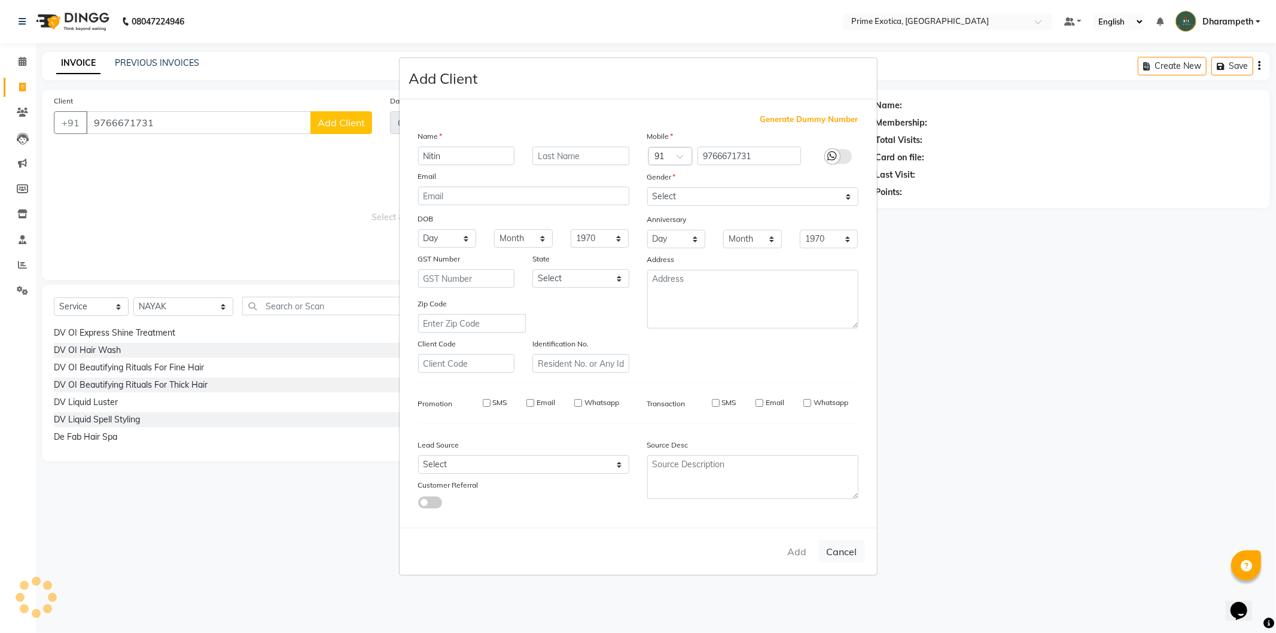
checkbox input "false"
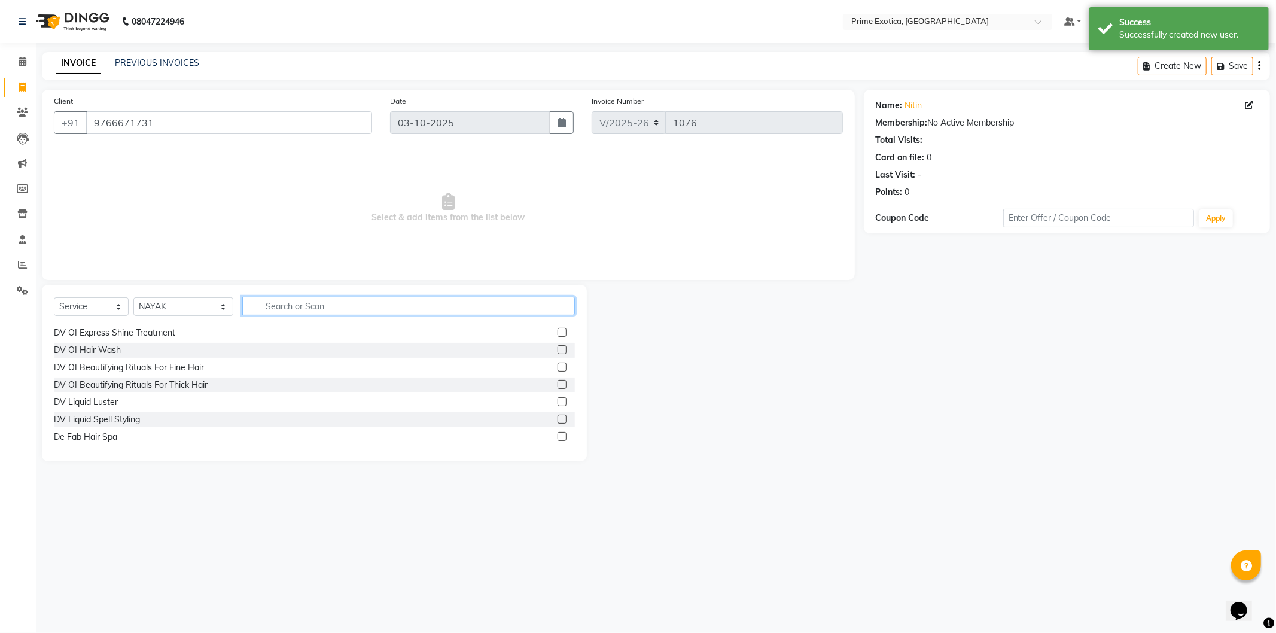
click at [274, 308] on input "text" at bounding box center [408, 306] width 332 height 19
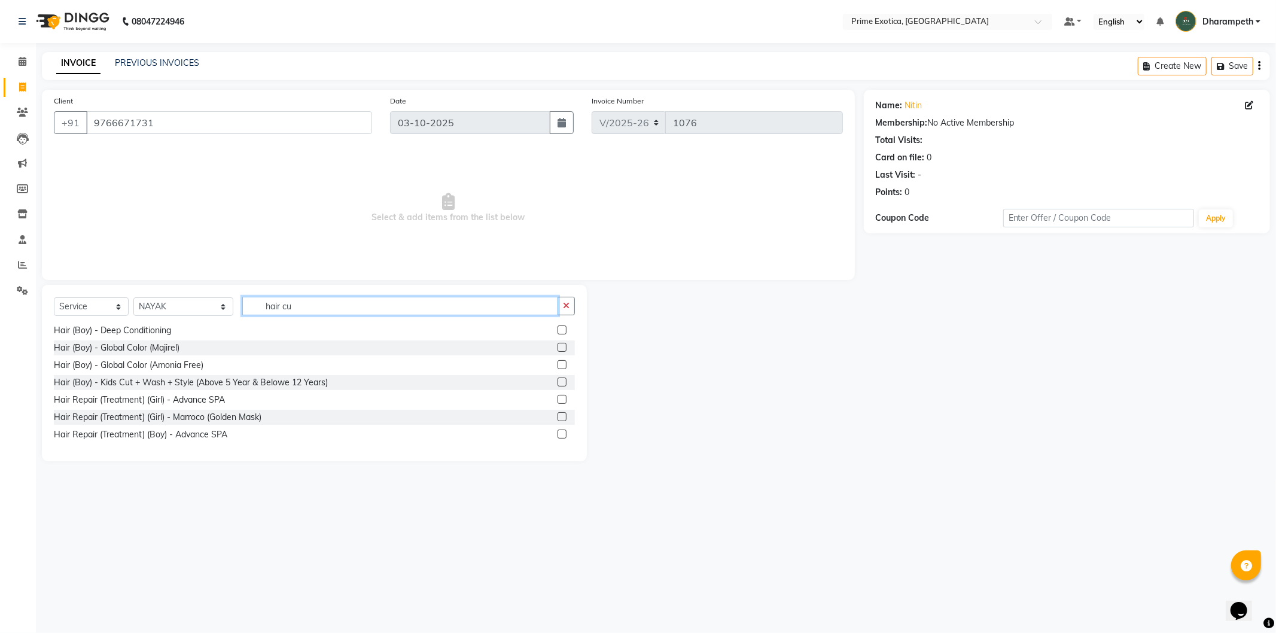
scroll to position [2, 0]
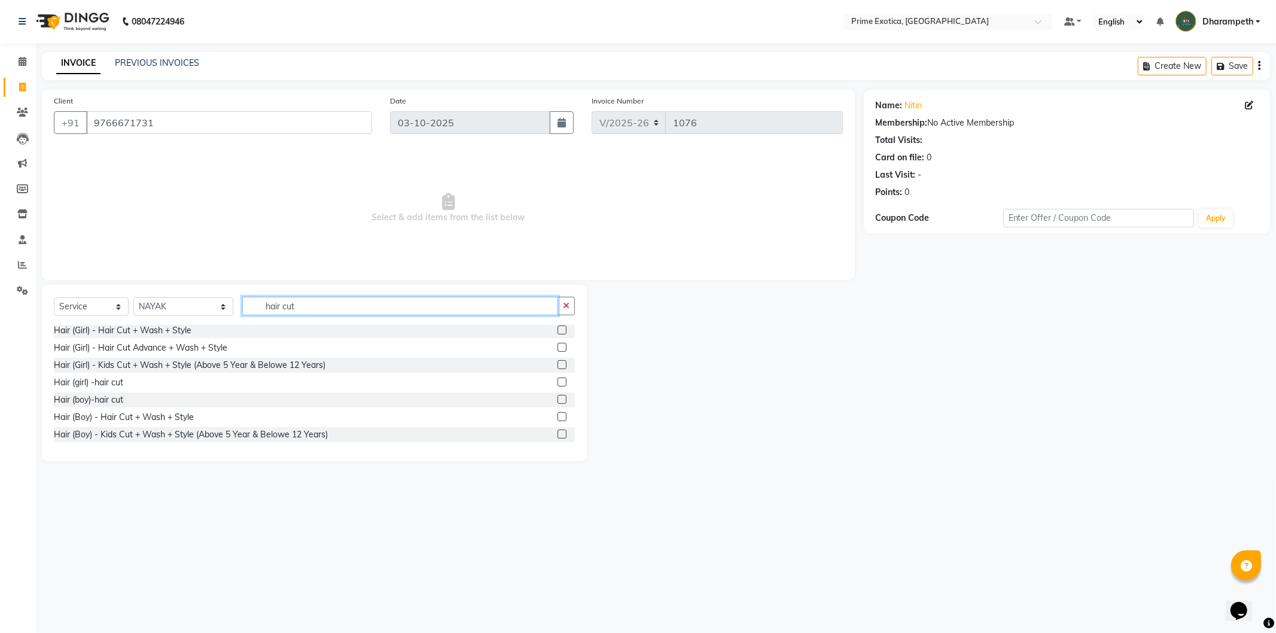
type input "hair cut"
click at [557, 416] on label at bounding box center [561, 416] width 9 height 9
click at [557, 416] on input "checkbox" at bounding box center [561, 417] width 8 height 8
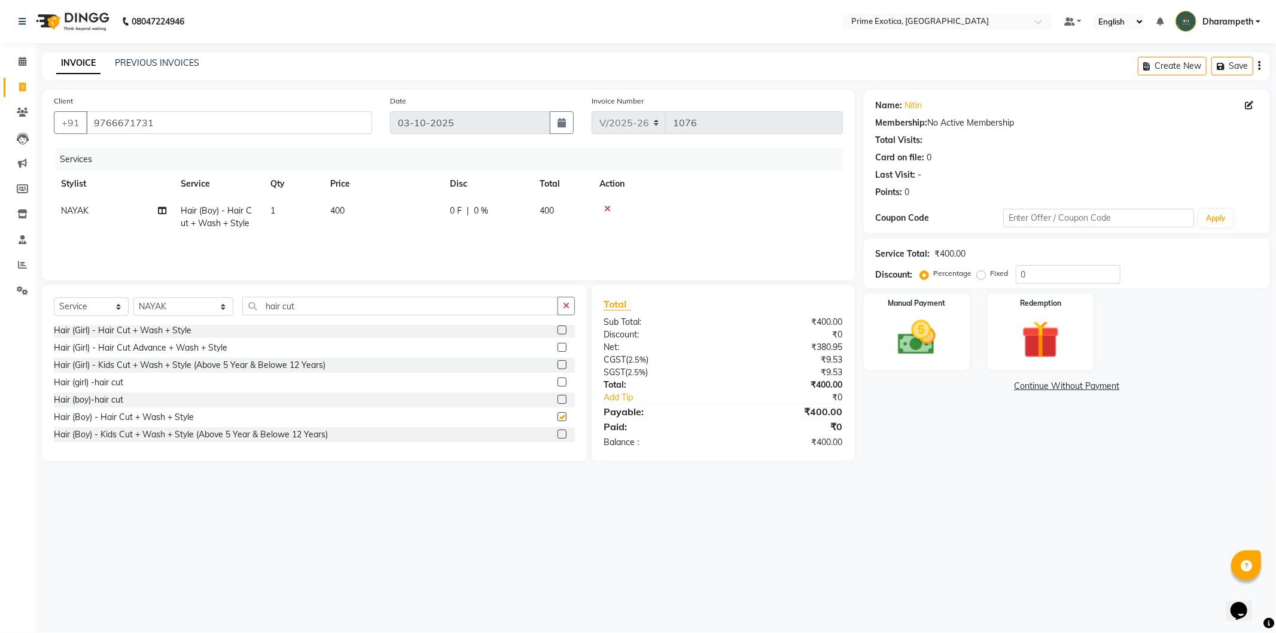
checkbox input "false"
click at [567, 297] on button "button" at bounding box center [565, 306] width 17 height 19
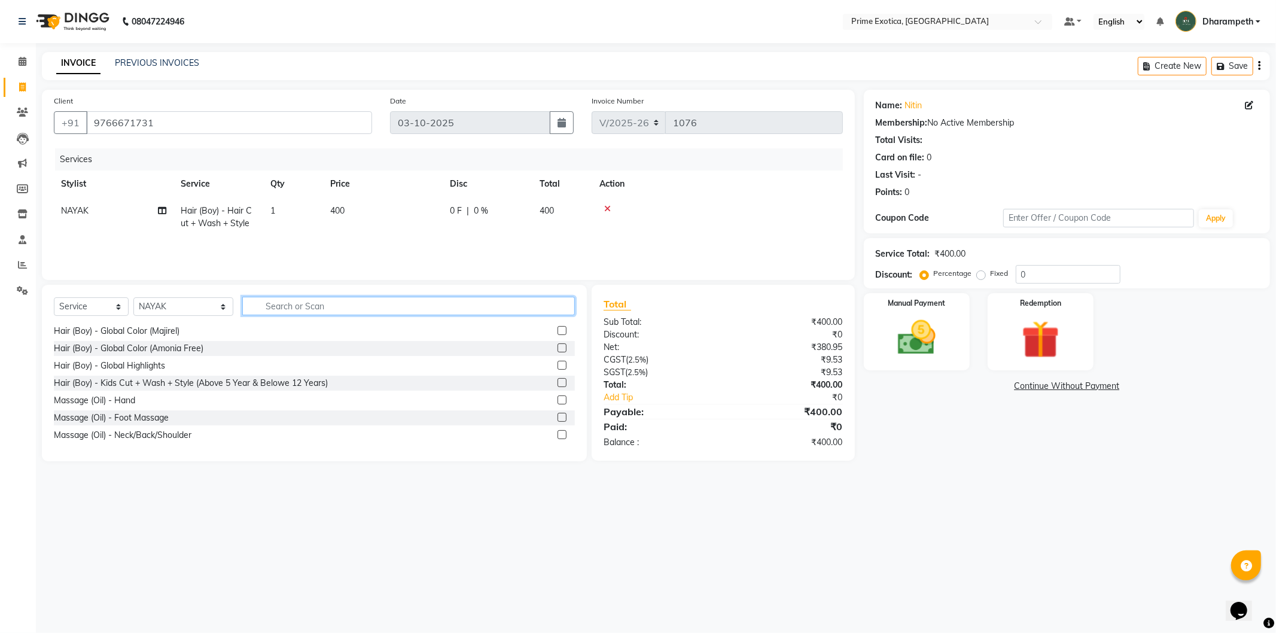
click at [536, 306] on input "text" at bounding box center [408, 306] width 332 height 19
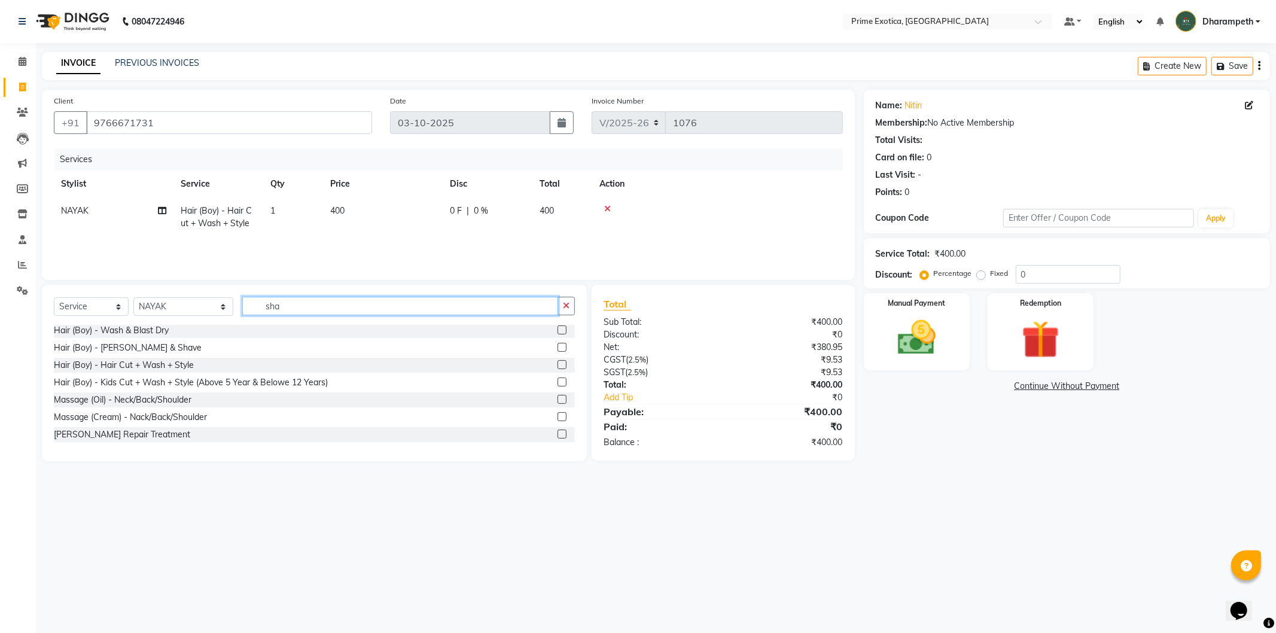
scroll to position [0, 0]
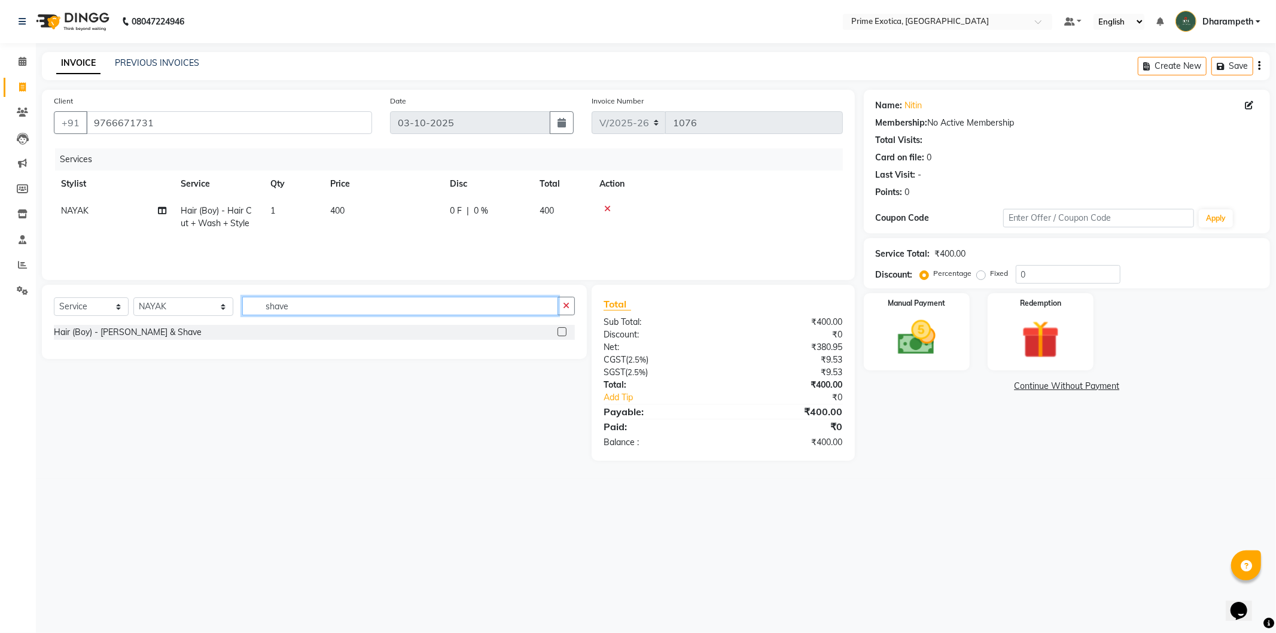
type input "shave"
drag, startPoint x: 535, startPoint y: 306, endPoint x: 456, endPoint y: 361, distance: 96.4
click at [456, 361] on div "Select Service Product Membership Package Voucher Prepaid Gift Card Select Styl…" at bounding box center [310, 373] width 554 height 176
click at [557, 332] on label at bounding box center [561, 331] width 9 height 9
click at [557, 332] on input "checkbox" at bounding box center [561, 332] width 8 height 8
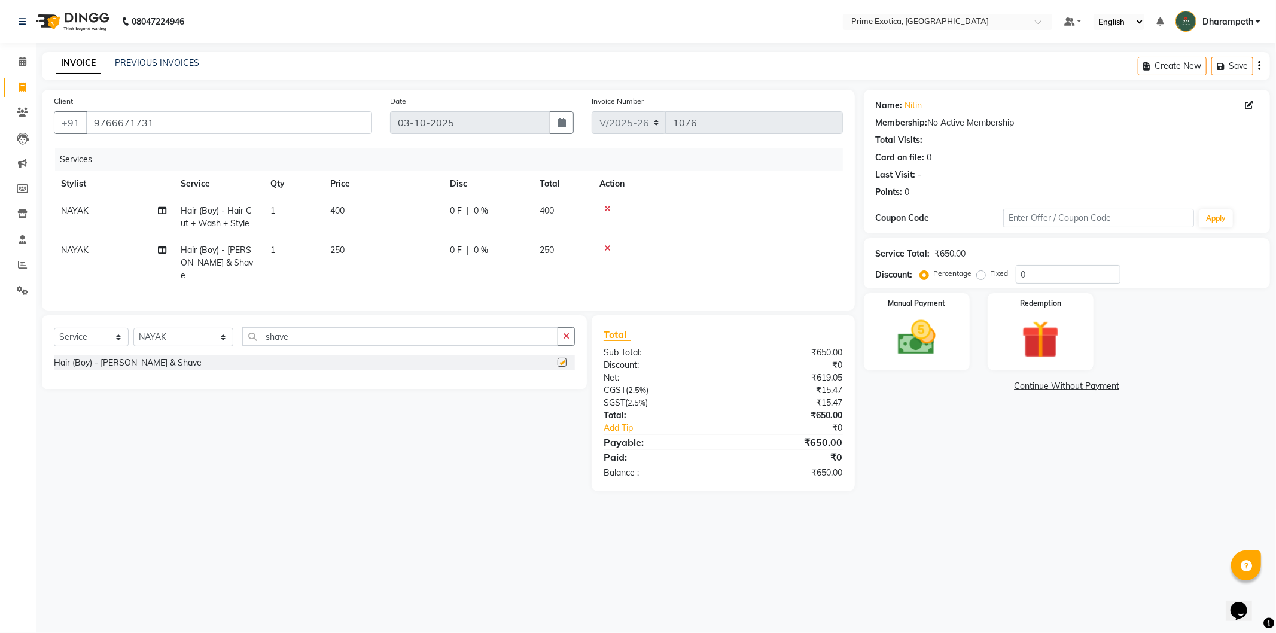
checkbox input "false"
click at [930, 357] on img at bounding box center [916, 337] width 64 height 45
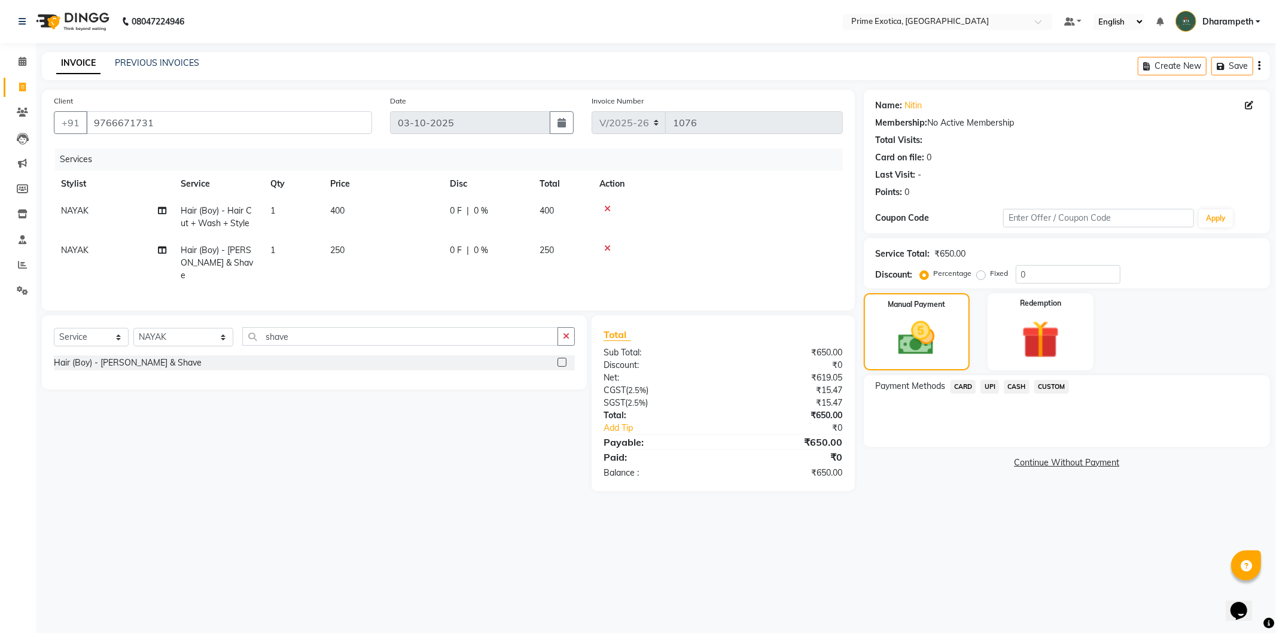
click at [994, 385] on span "UPI" at bounding box center [989, 387] width 19 height 14
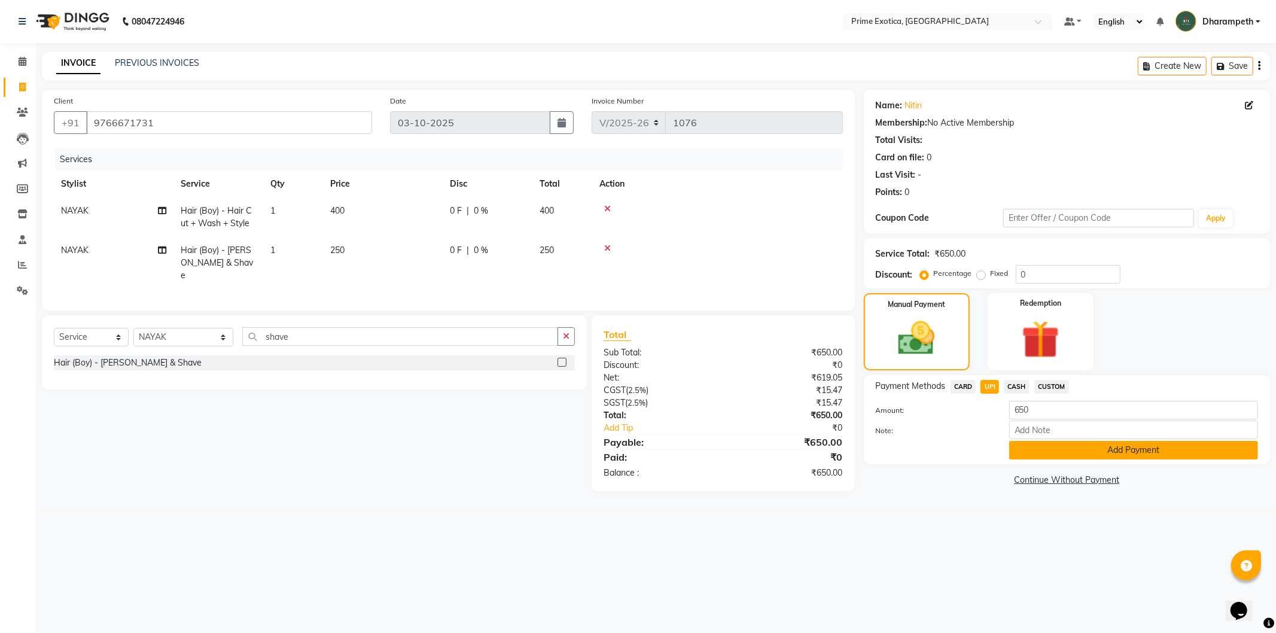
click at [1066, 444] on button "Add Payment" at bounding box center [1133, 450] width 249 height 19
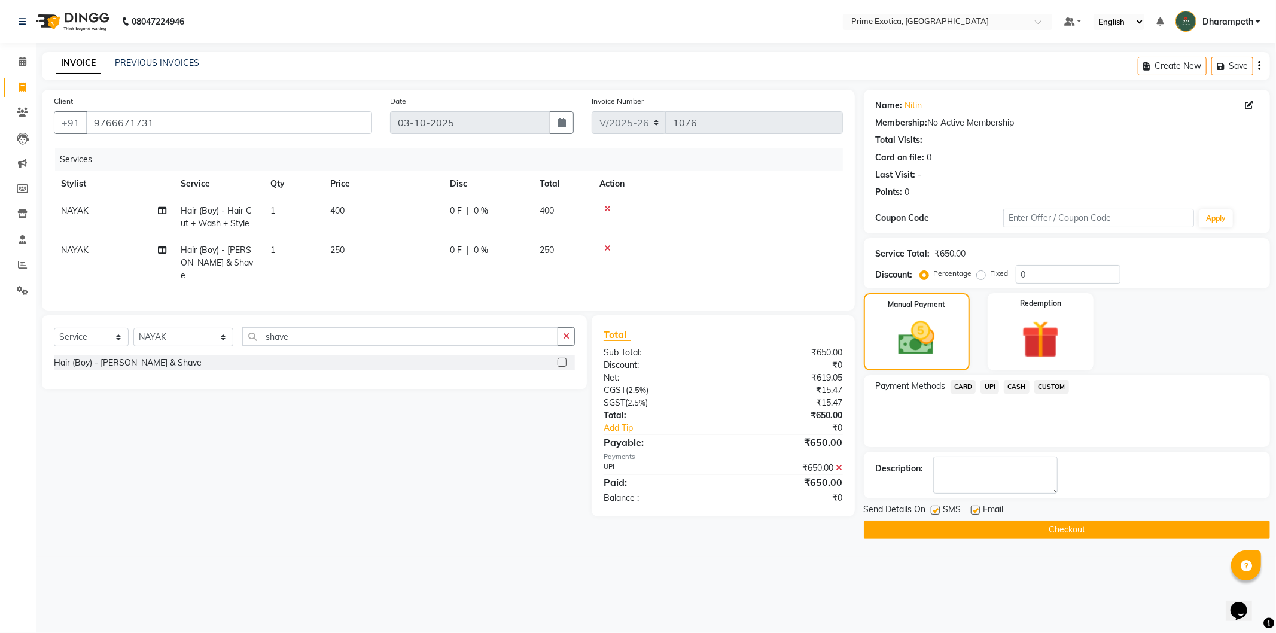
click at [1012, 528] on button "Checkout" at bounding box center [1067, 529] width 406 height 19
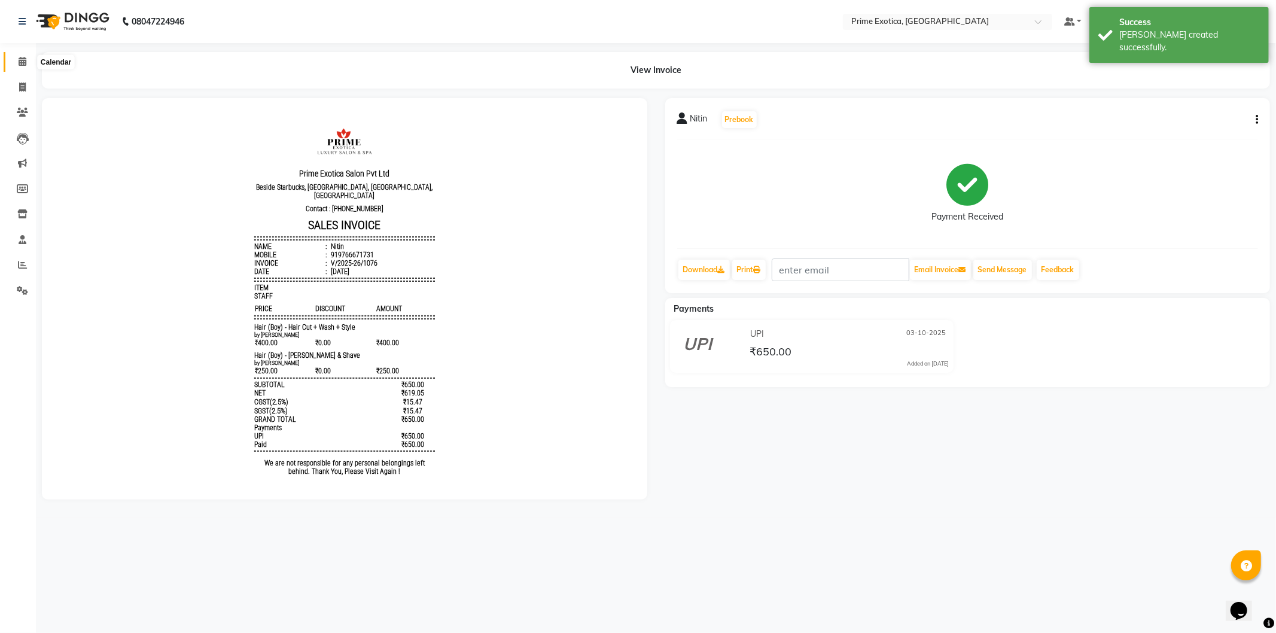
click at [24, 59] on icon at bounding box center [23, 61] width 8 height 9
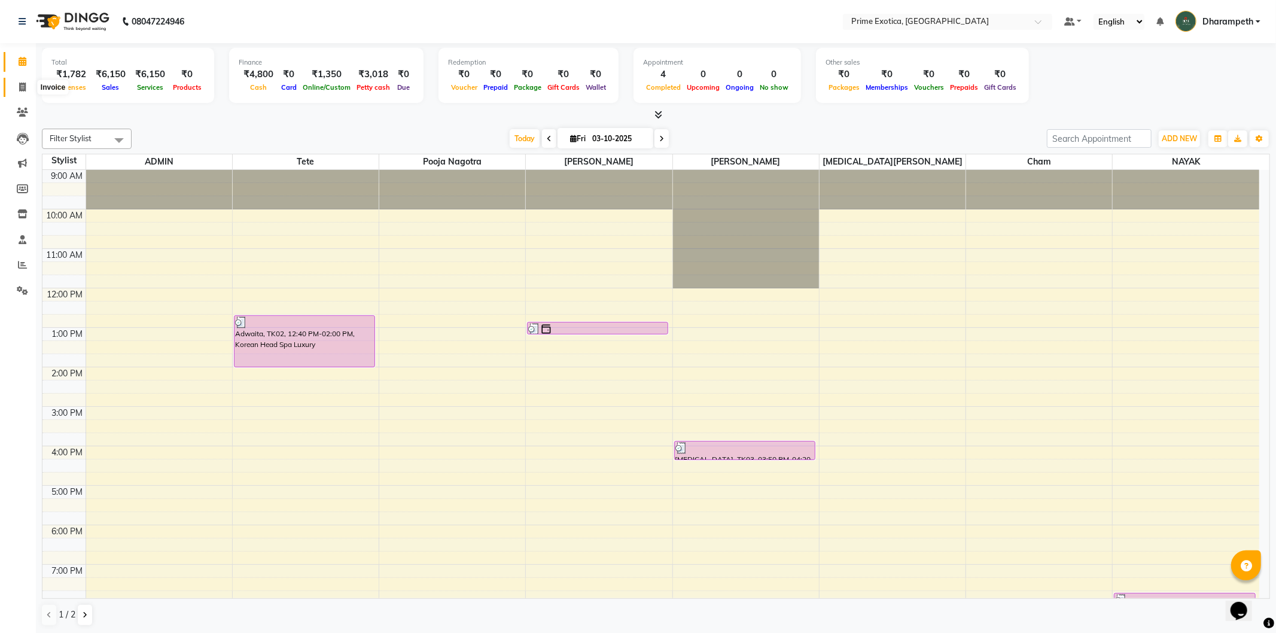
click at [23, 89] on icon at bounding box center [22, 87] width 7 height 9
select select "service"
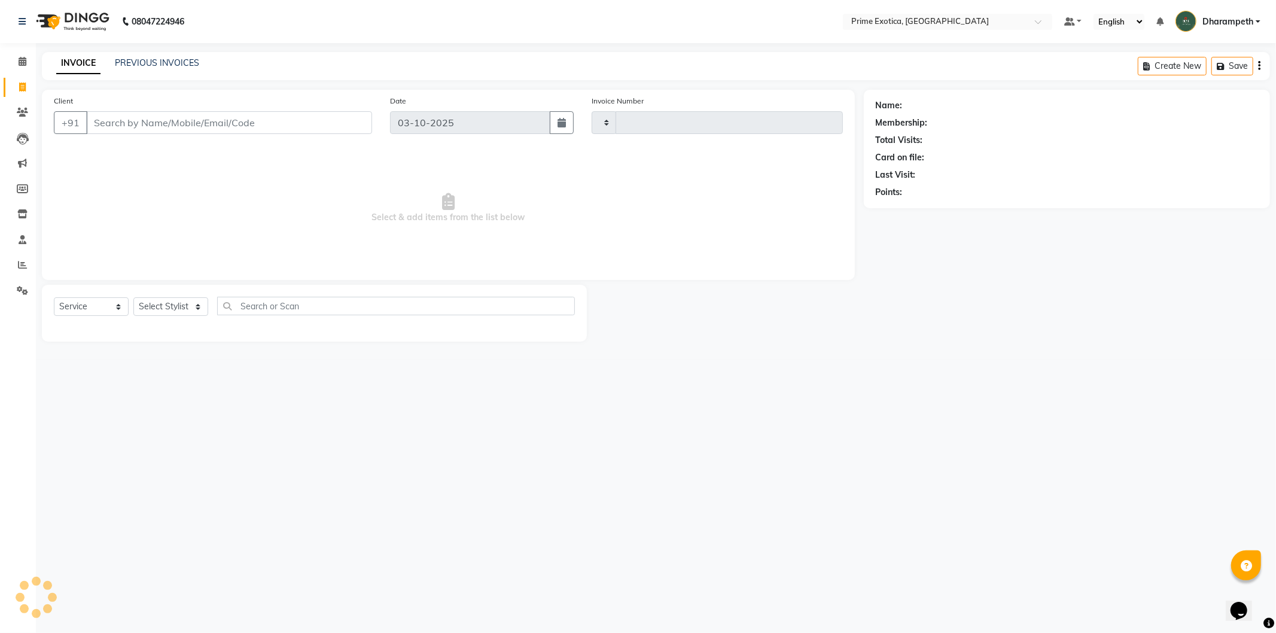
type input "1077"
select select "5380"
click at [200, 117] on input "Client" at bounding box center [229, 122] width 286 height 23
select select "80928"
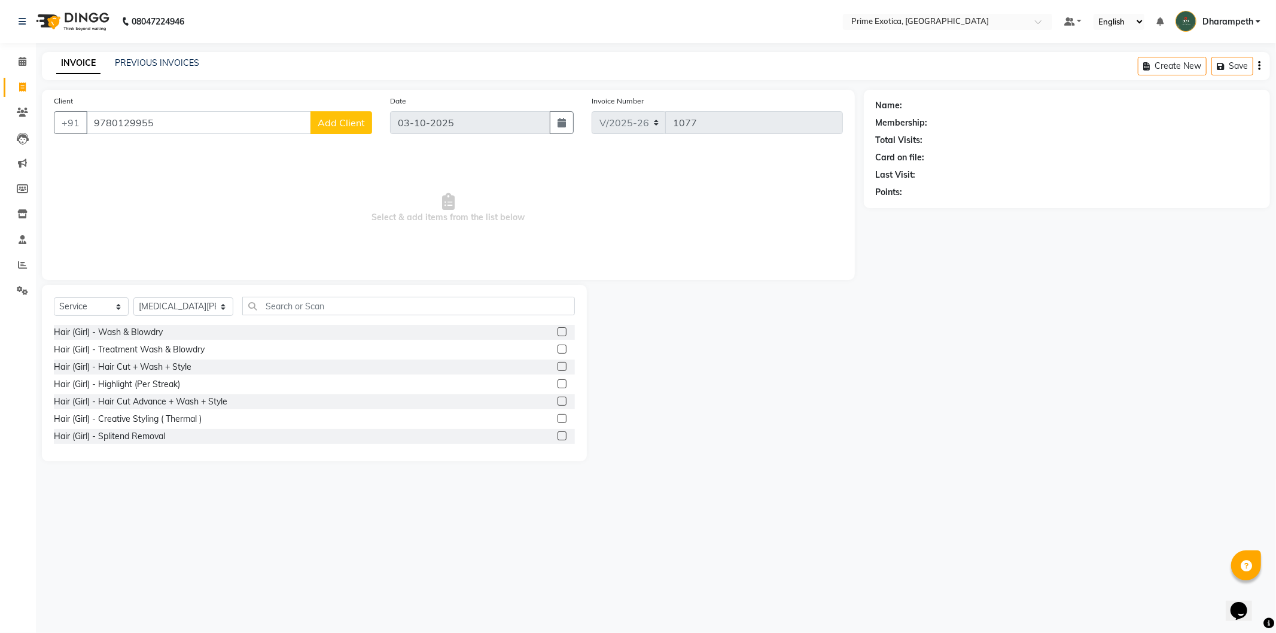
type input "9780129955"
click at [337, 127] on span "Add Client" at bounding box center [341, 123] width 47 height 12
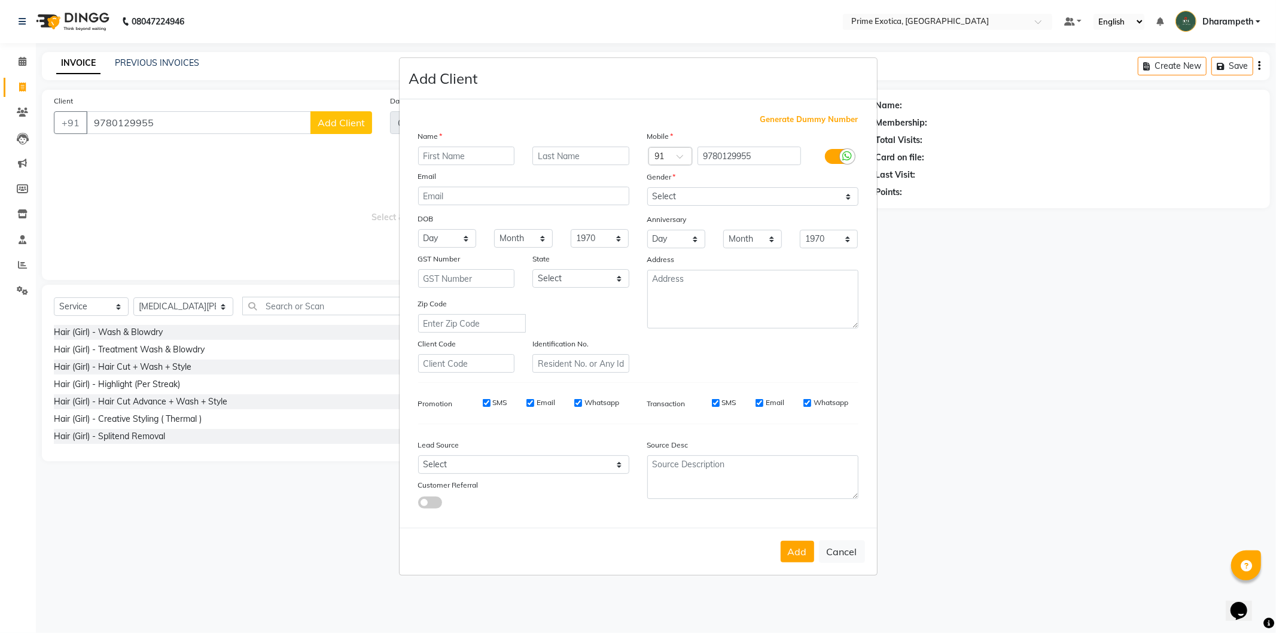
click at [463, 157] on input "text" at bounding box center [466, 156] width 97 height 19
type input "[PERSON_NAME]"
click at [724, 193] on select "Select Male Female Other Prefer Not To Say" at bounding box center [752, 196] width 211 height 19
select select "female"
click at [647, 187] on select "Select Male Female Other Prefer Not To Say" at bounding box center [752, 196] width 211 height 19
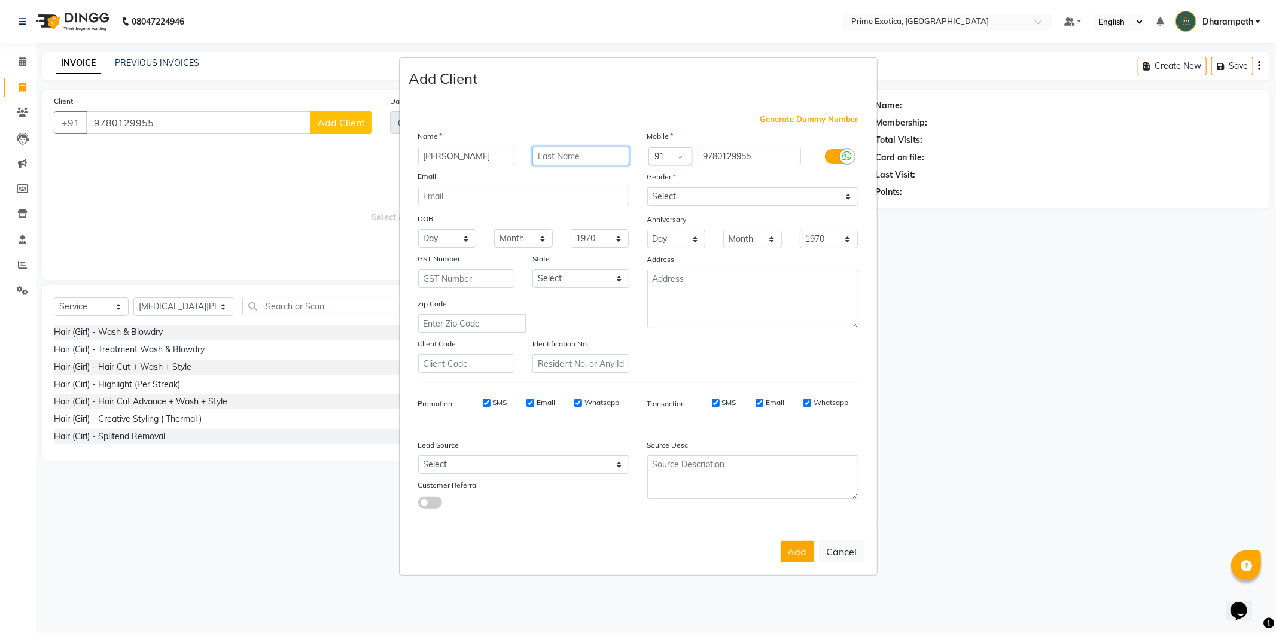
click at [566, 148] on input "text" at bounding box center [580, 156] width 97 height 19
type input "[DEMOGRAPHIC_DATA]"
click at [798, 545] on button "Add" at bounding box center [796, 552] width 33 height 22
select select
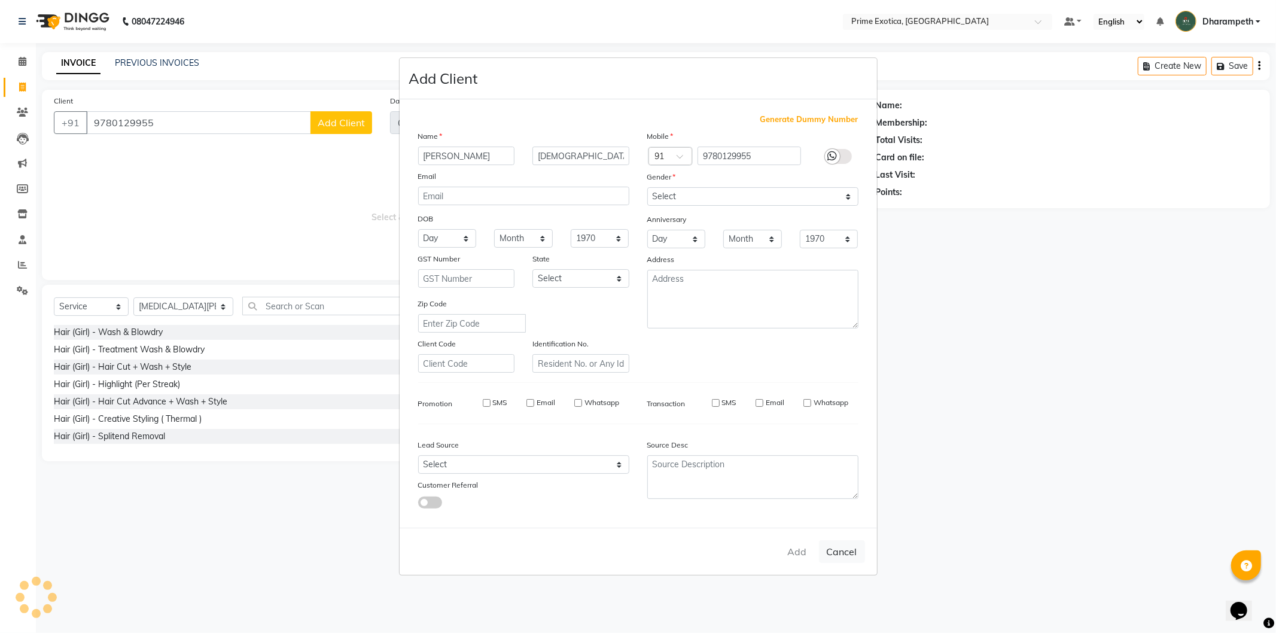
select select
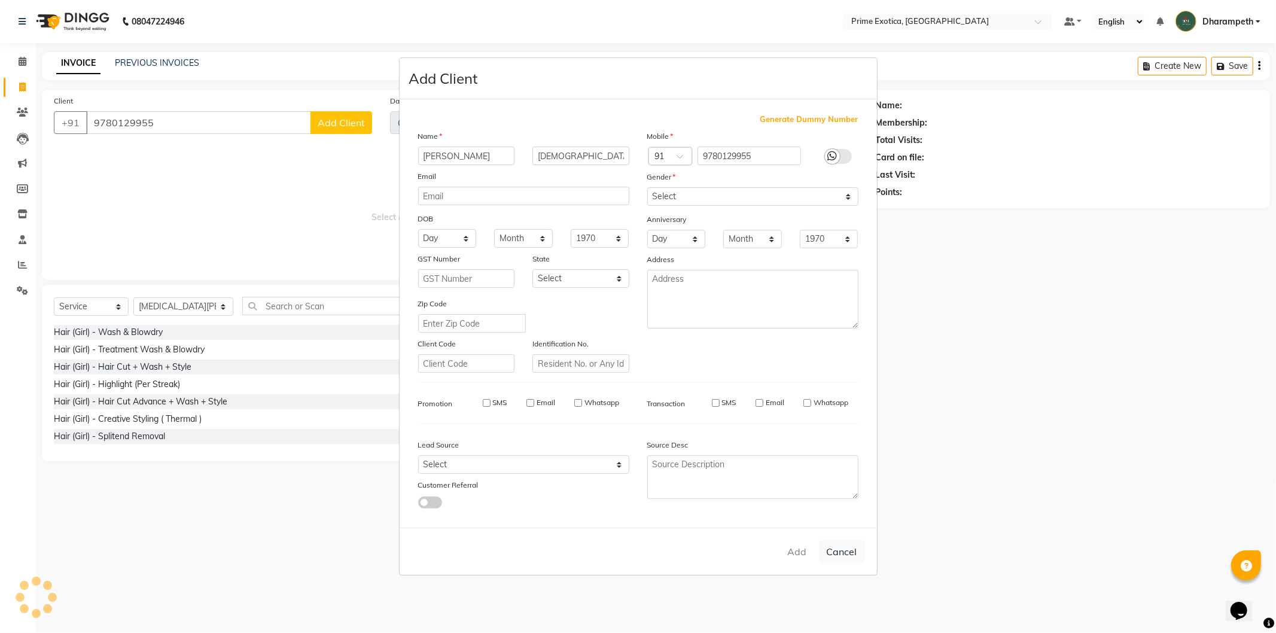
checkbox input "false"
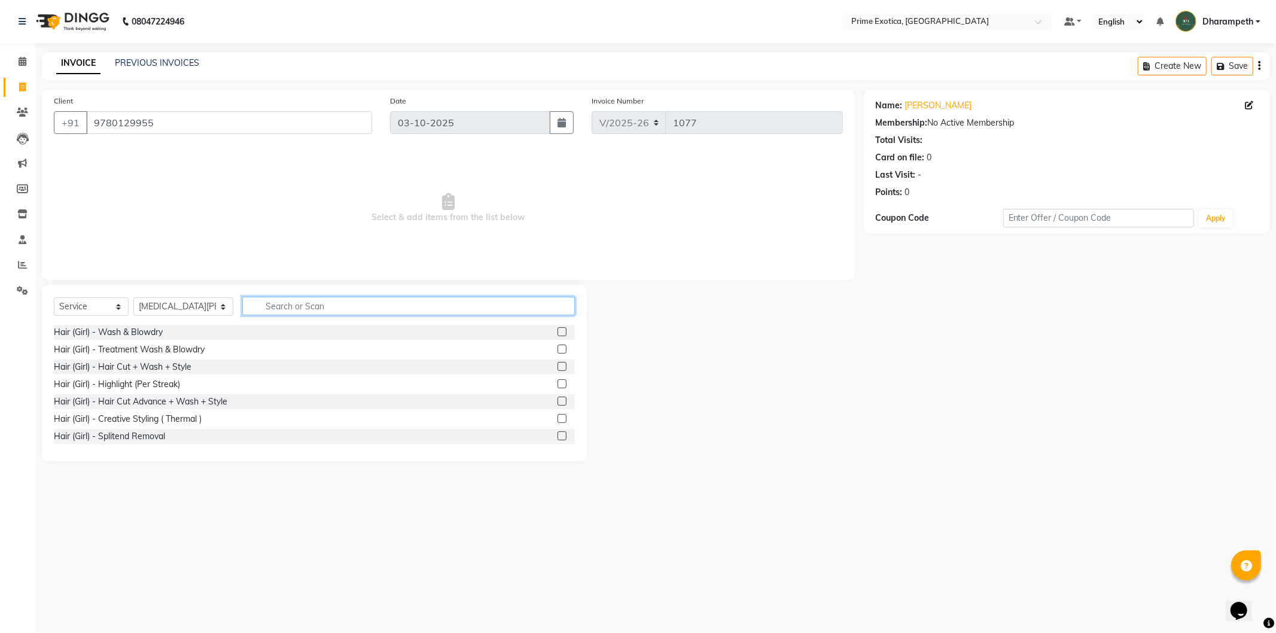
click at [340, 309] on input "text" at bounding box center [408, 306] width 332 height 19
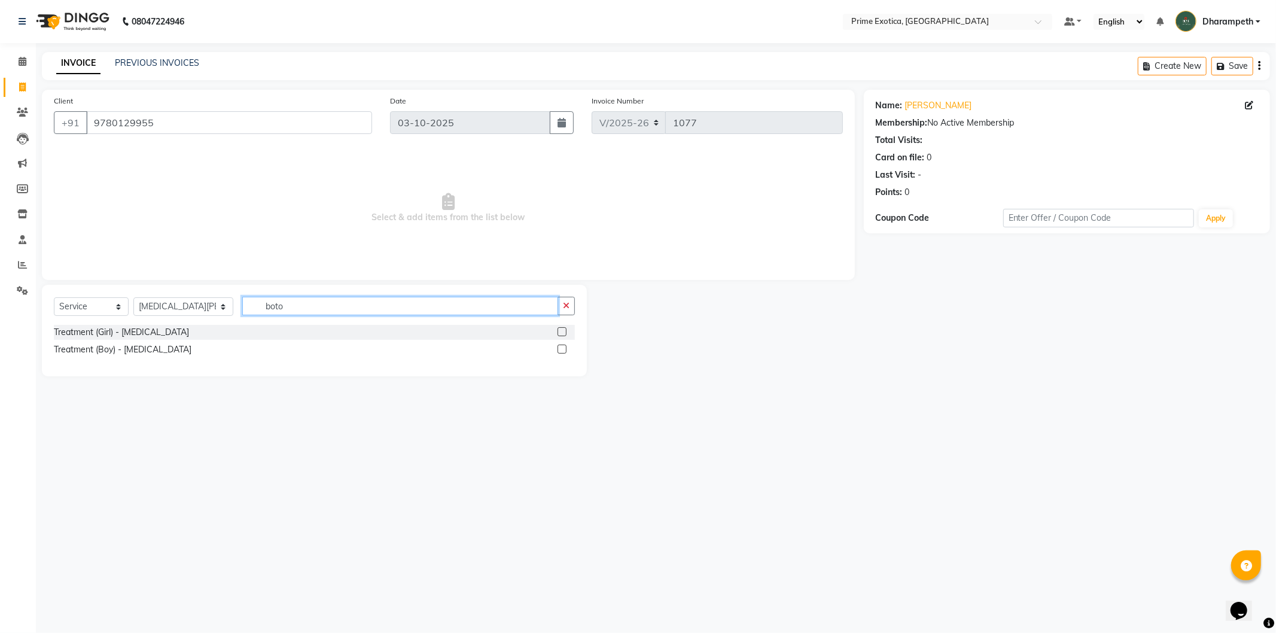
type input "boto"
click at [559, 334] on label at bounding box center [561, 331] width 9 height 9
click at [559, 334] on input "checkbox" at bounding box center [561, 332] width 8 height 8
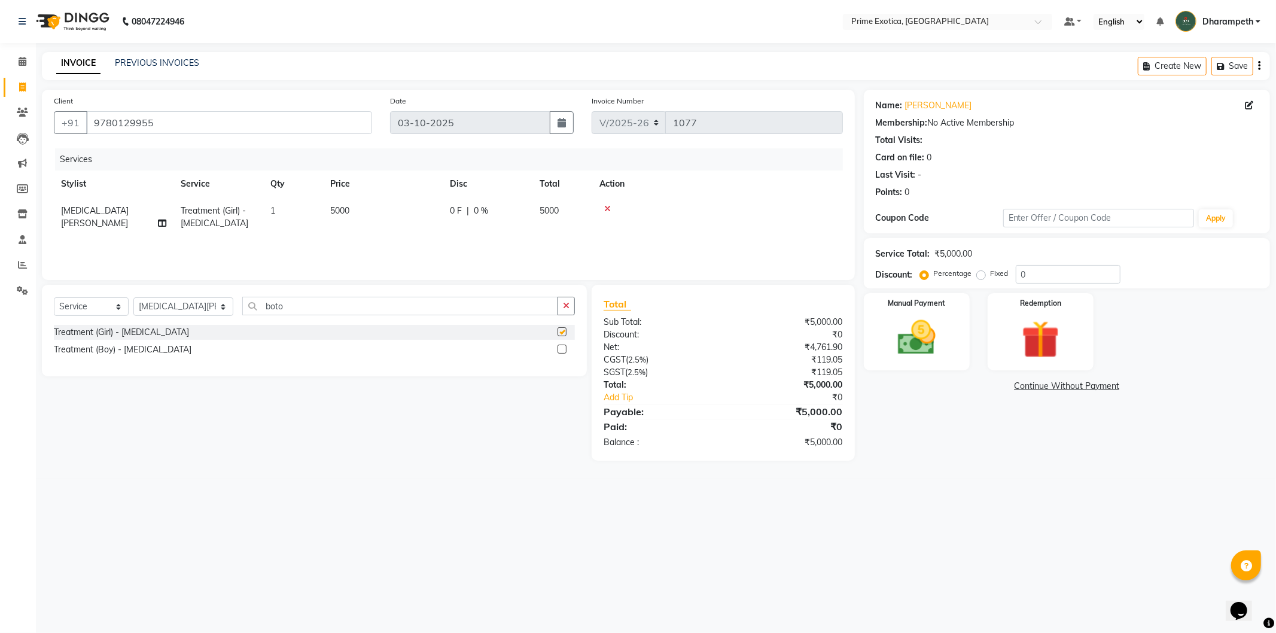
checkbox input "false"
click at [344, 204] on td "5000" at bounding box center [383, 216] width 120 height 39
select select "80928"
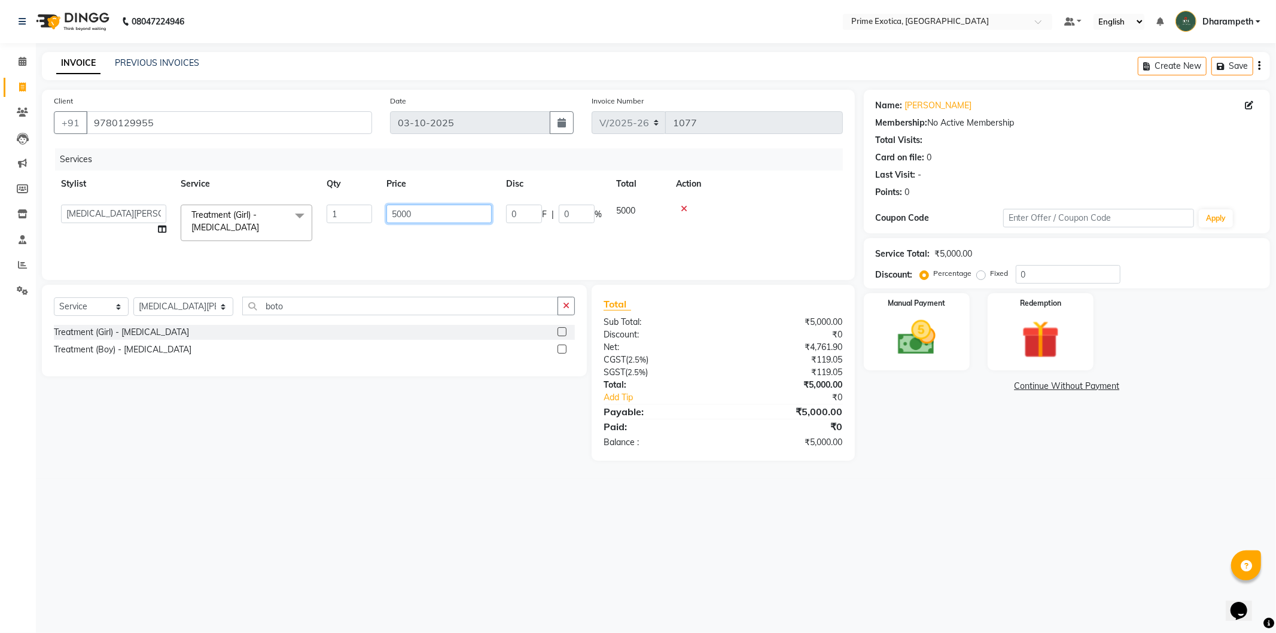
click at [446, 211] on input "5000" at bounding box center [438, 214] width 105 height 19
type input "5"
type input "8000"
click at [449, 240] on div "Services Stylist Service Qty Price Disc Total Action Abhijet ADMIN ANGELA S JOH…" at bounding box center [448, 208] width 789 height 120
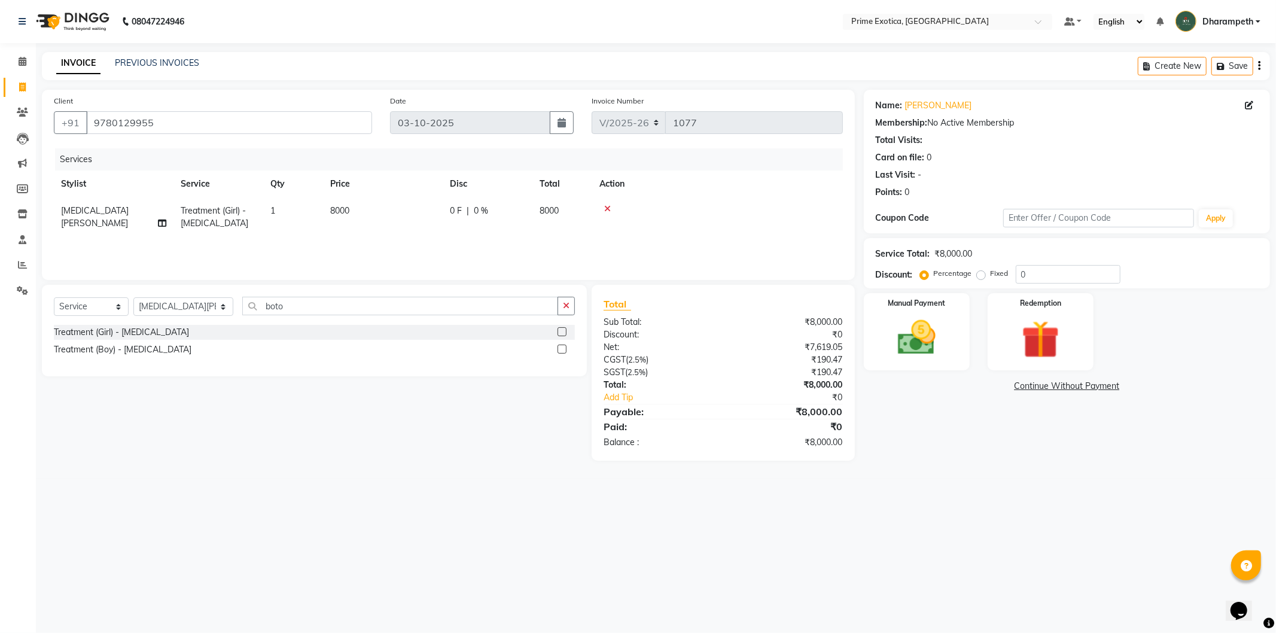
click at [486, 211] on span "0 %" at bounding box center [481, 211] width 14 height 13
select select "80928"
click at [518, 215] on input "0" at bounding box center [524, 214] width 36 height 19
type input "1000"
click at [507, 243] on div "Services Stylist Service Qty Price Disc Total Action nikita meshram Treatment (…" at bounding box center [448, 208] width 789 height 120
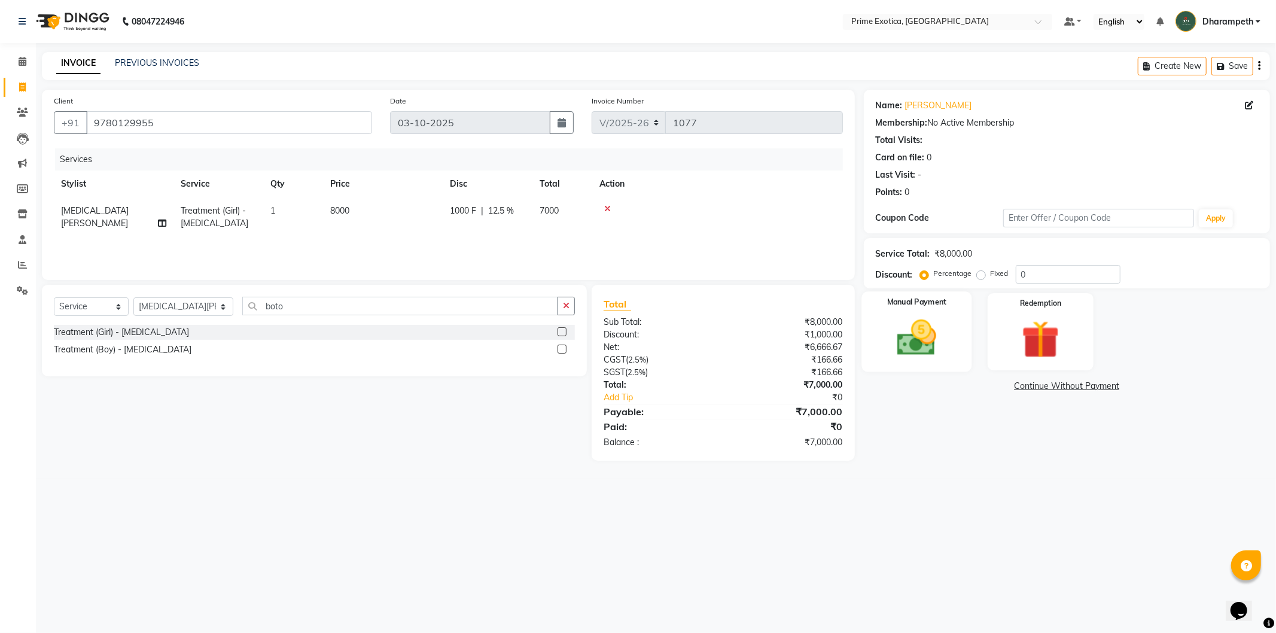
click at [913, 327] on img at bounding box center [916, 337] width 64 height 45
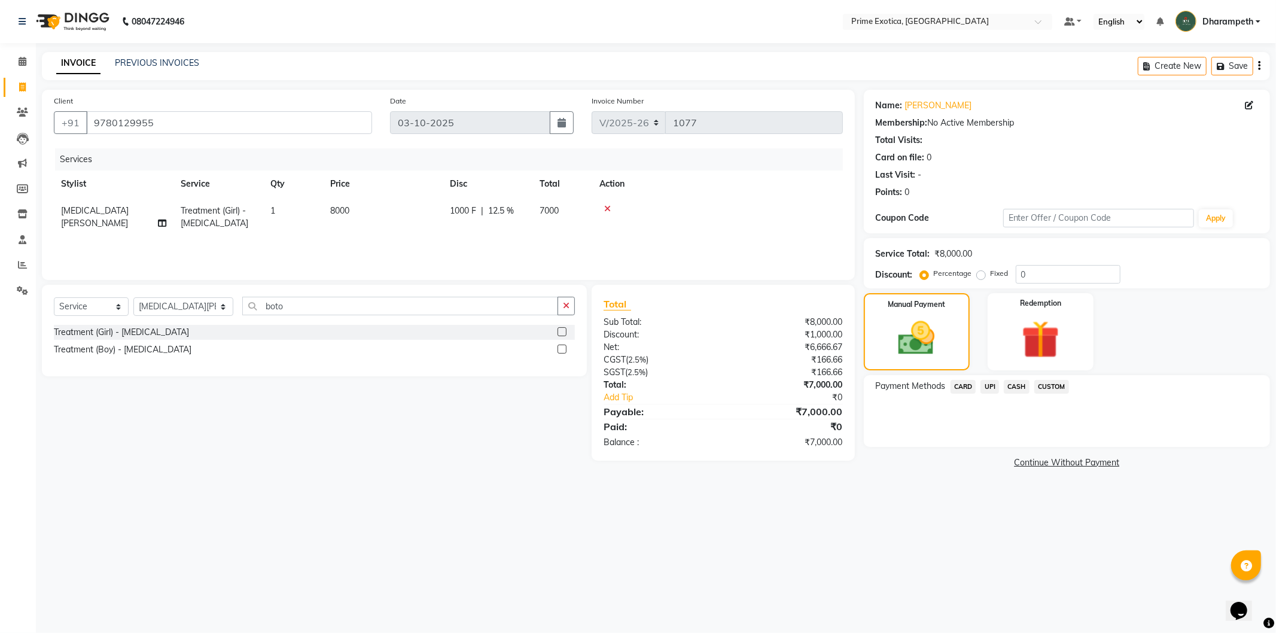
click at [965, 384] on span "CARD" at bounding box center [963, 387] width 26 height 14
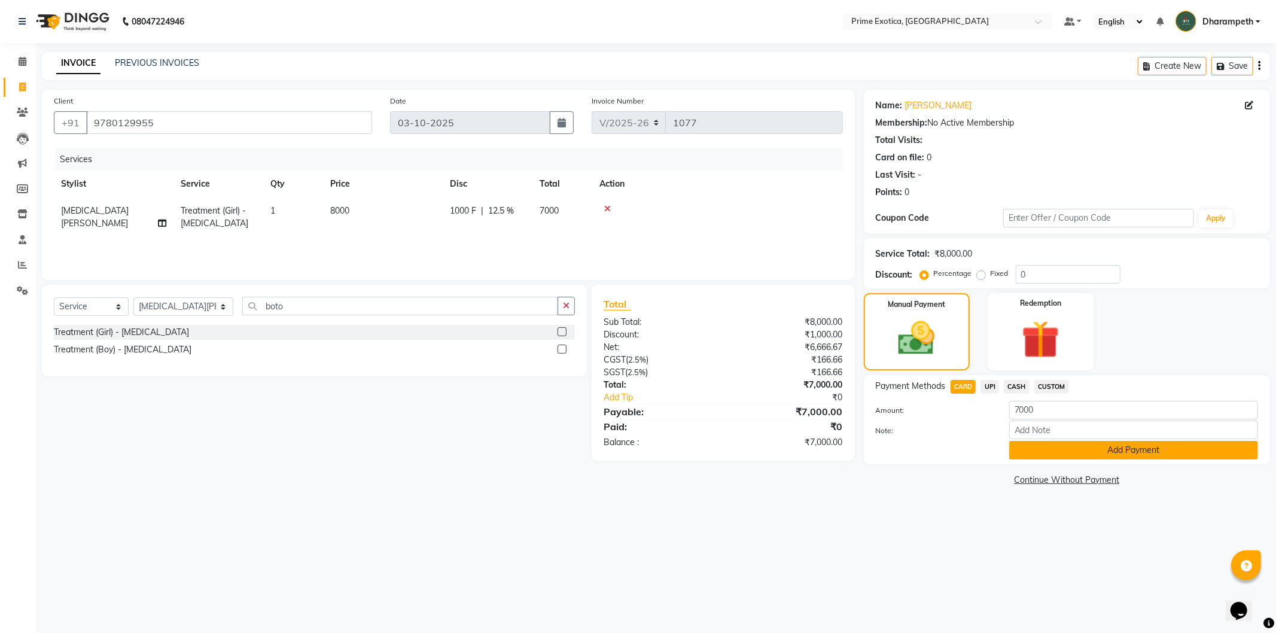
click at [1038, 447] on button "Add Payment" at bounding box center [1133, 450] width 249 height 19
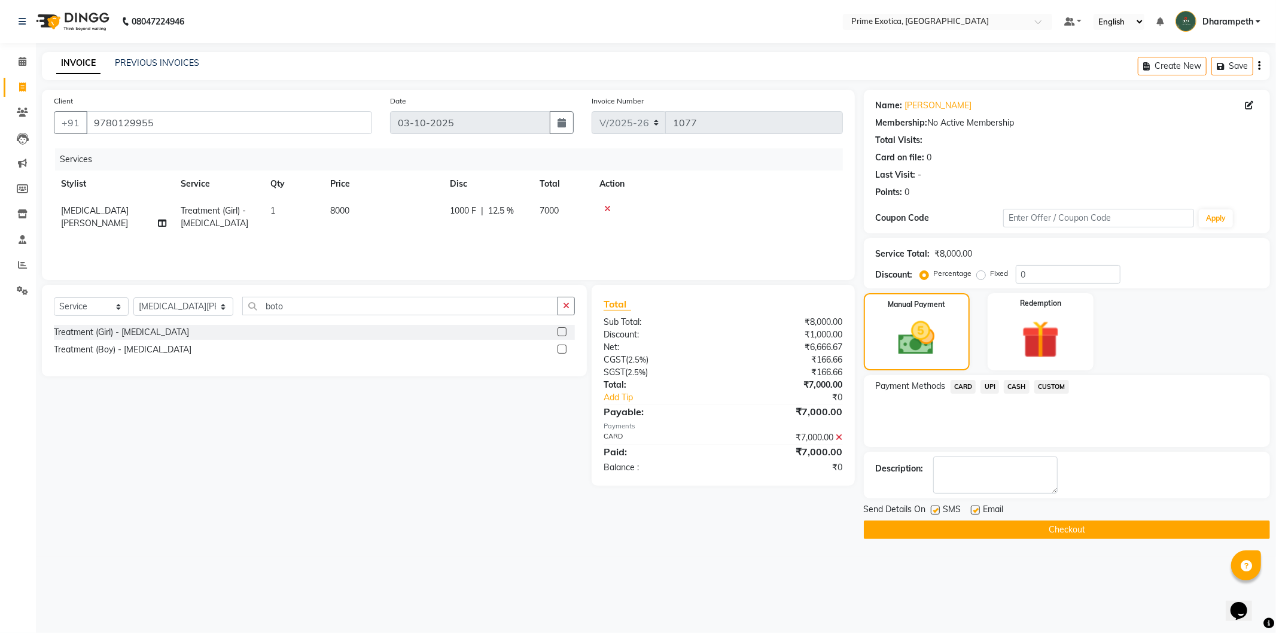
click at [911, 535] on button "Checkout" at bounding box center [1067, 529] width 406 height 19
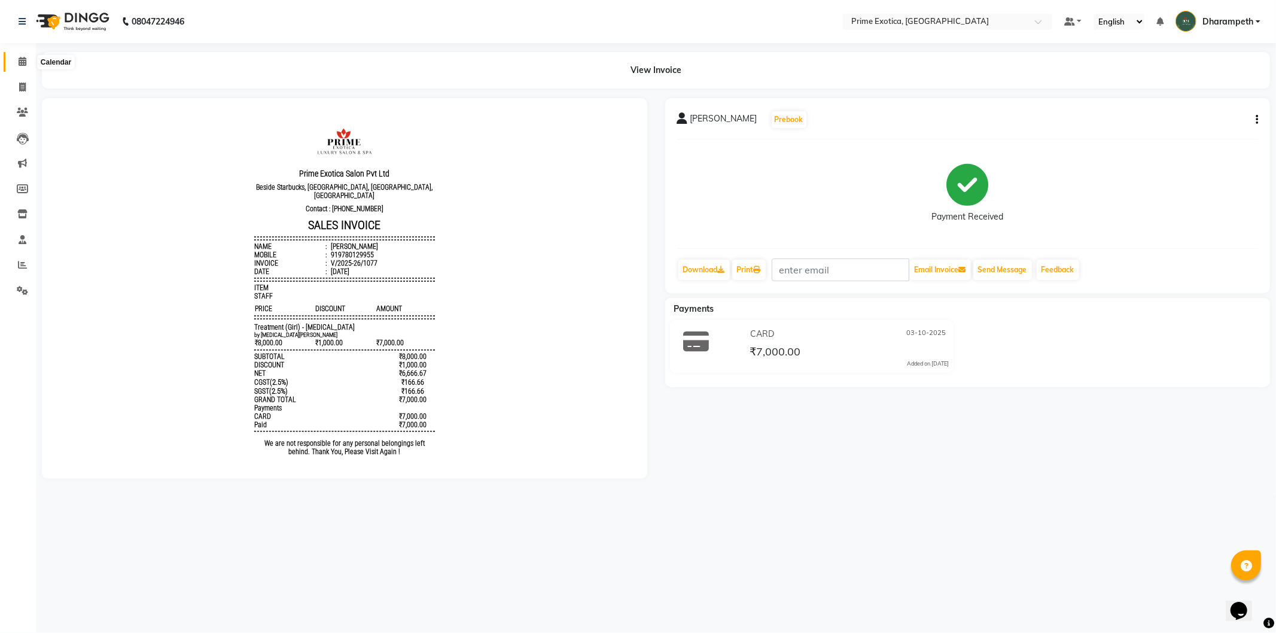
click at [23, 57] on icon at bounding box center [23, 61] width 8 height 9
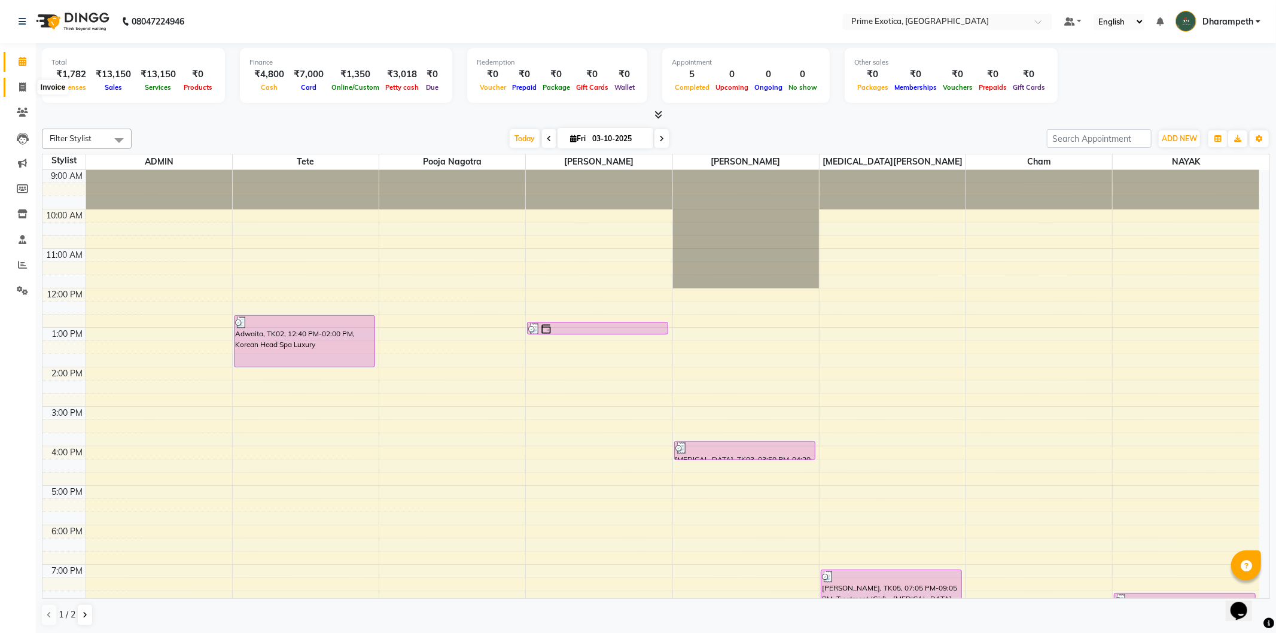
click at [22, 89] on icon at bounding box center [22, 87] width 7 height 9
select select "service"
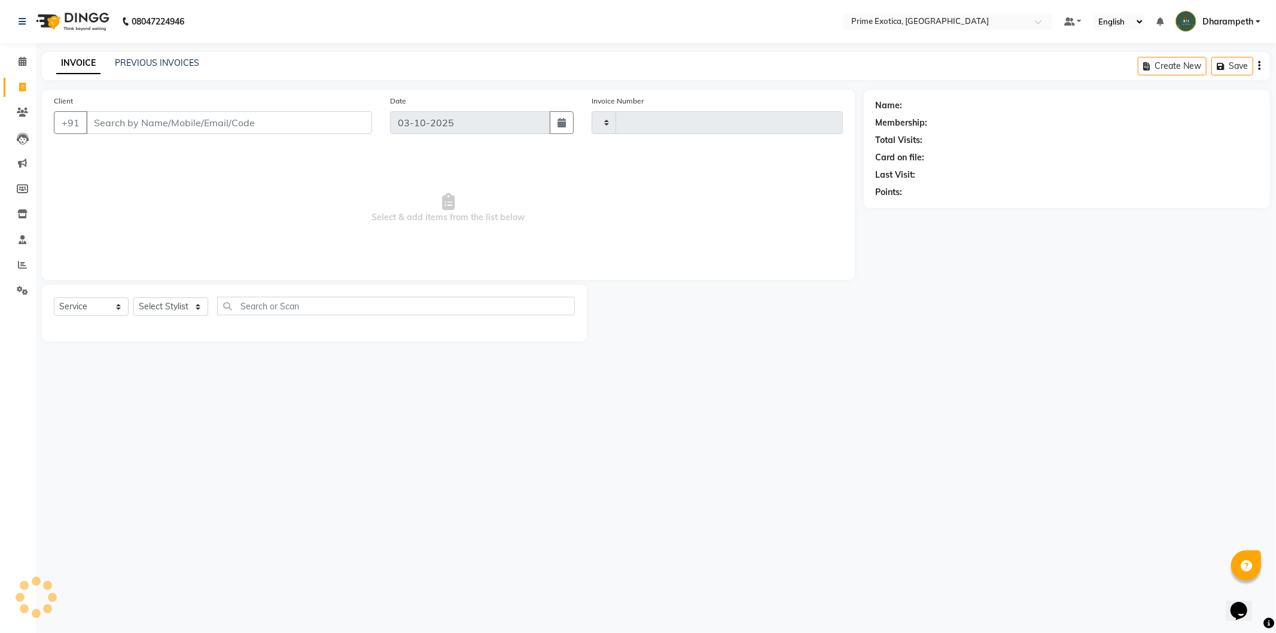
type input "1078"
select select "5380"
select select "80928"
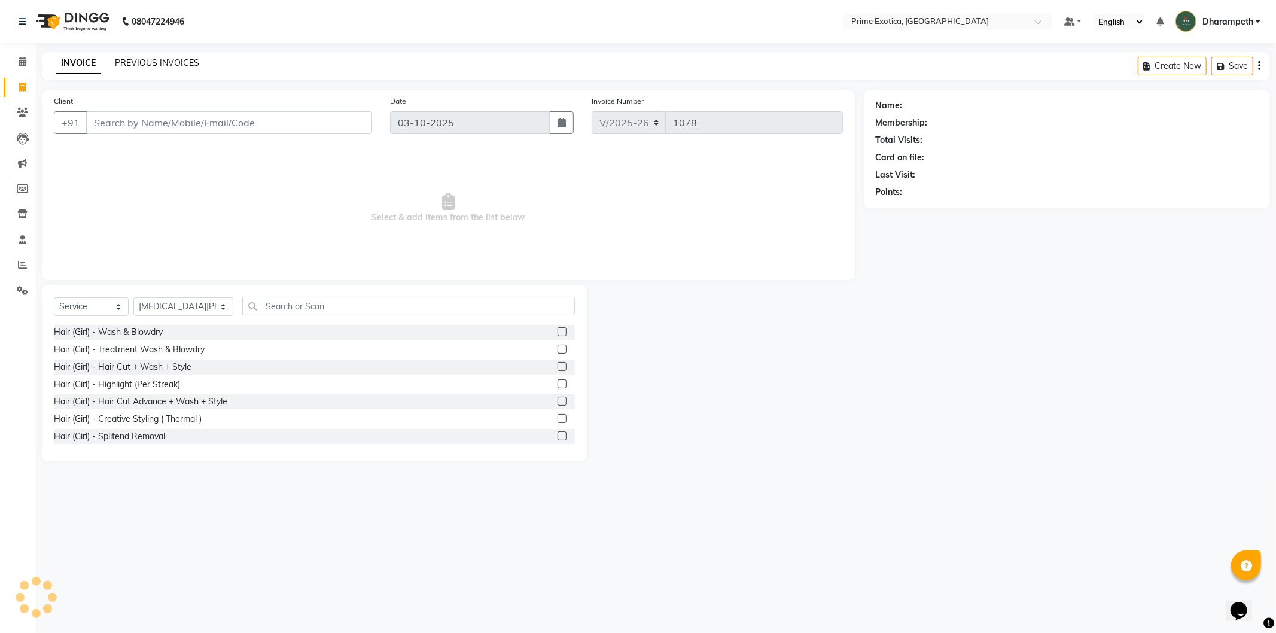
click at [172, 61] on link "PREVIOUS INVOICES" at bounding box center [157, 62] width 84 height 11
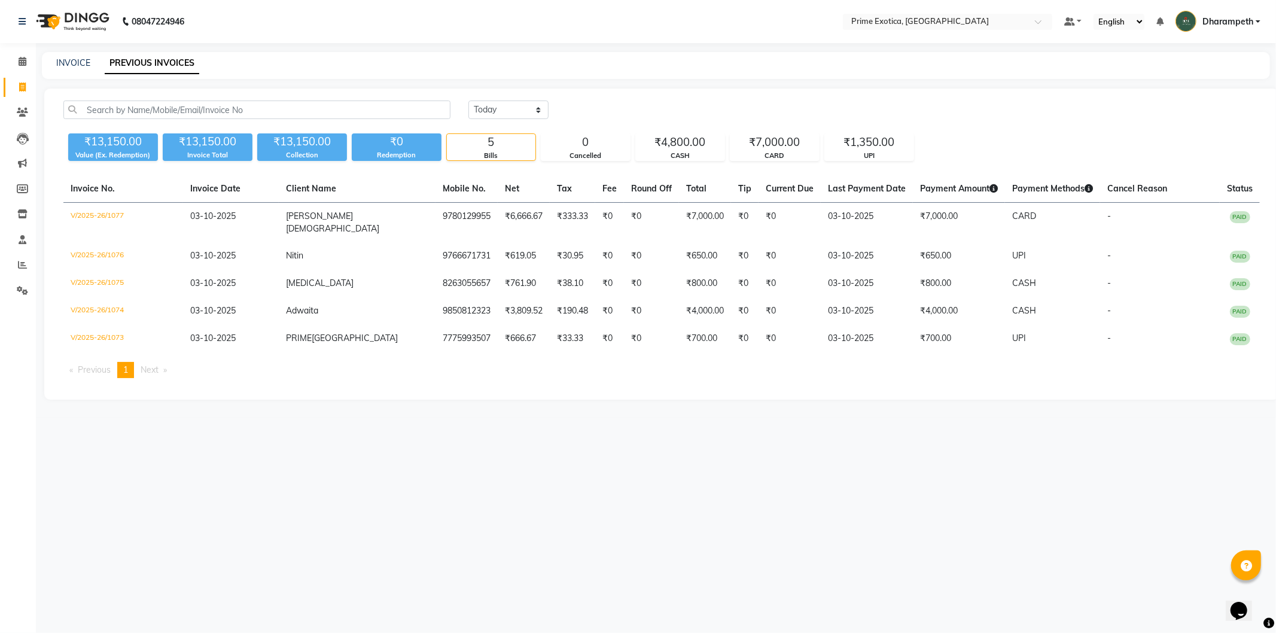
click at [700, 69] on div "INVOICE PREVIOUS INVOICES" at bounding box center [656, 65] width 1228 height 27
click at [12, 62] on span at bounding box center [22, 62] width 21 height 14
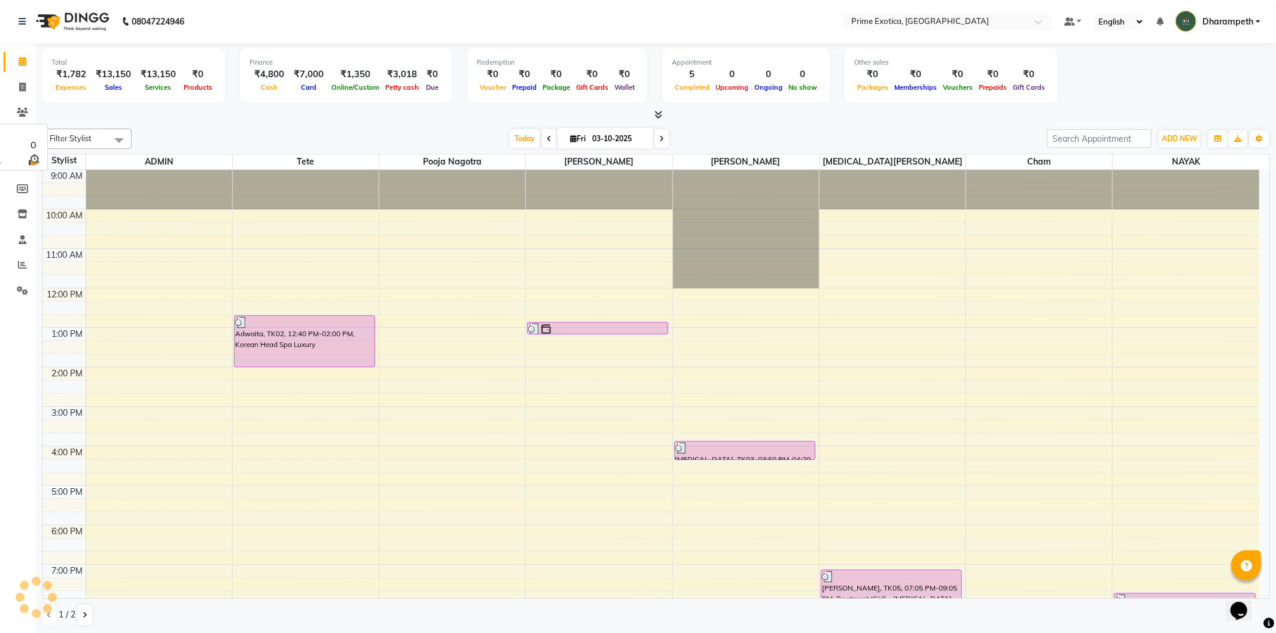
scroll to position [103, 0]
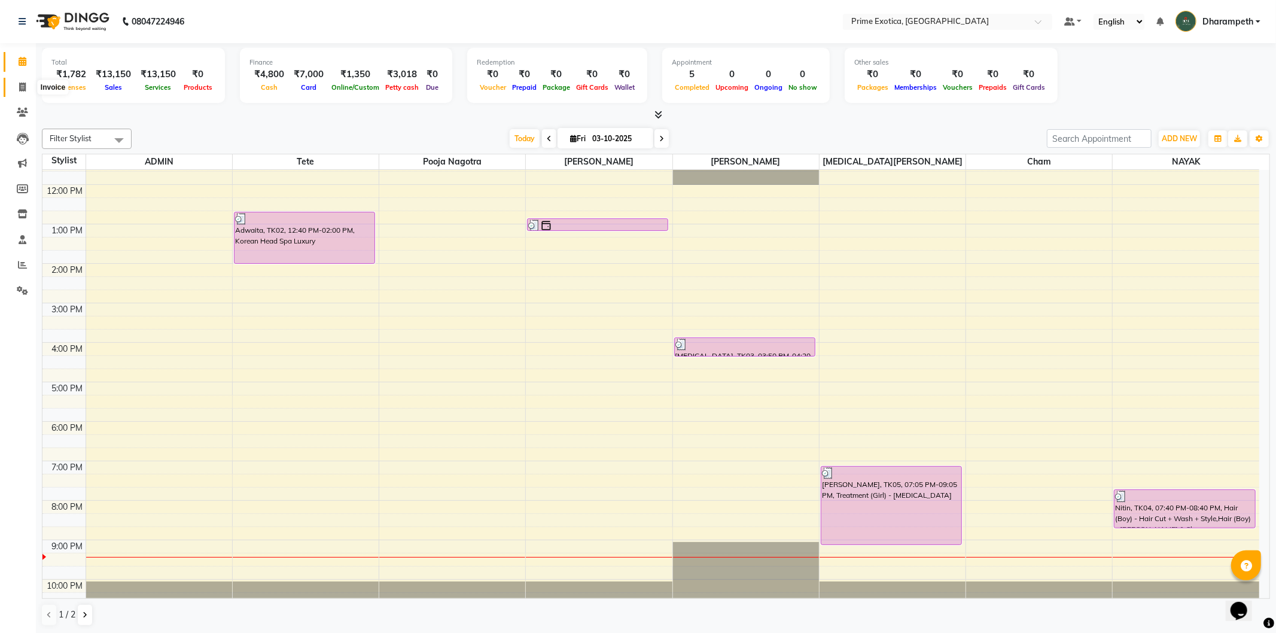
click at [21, 85] on icon at bounding box center [22, 87] width 7 height 9
select select "service"
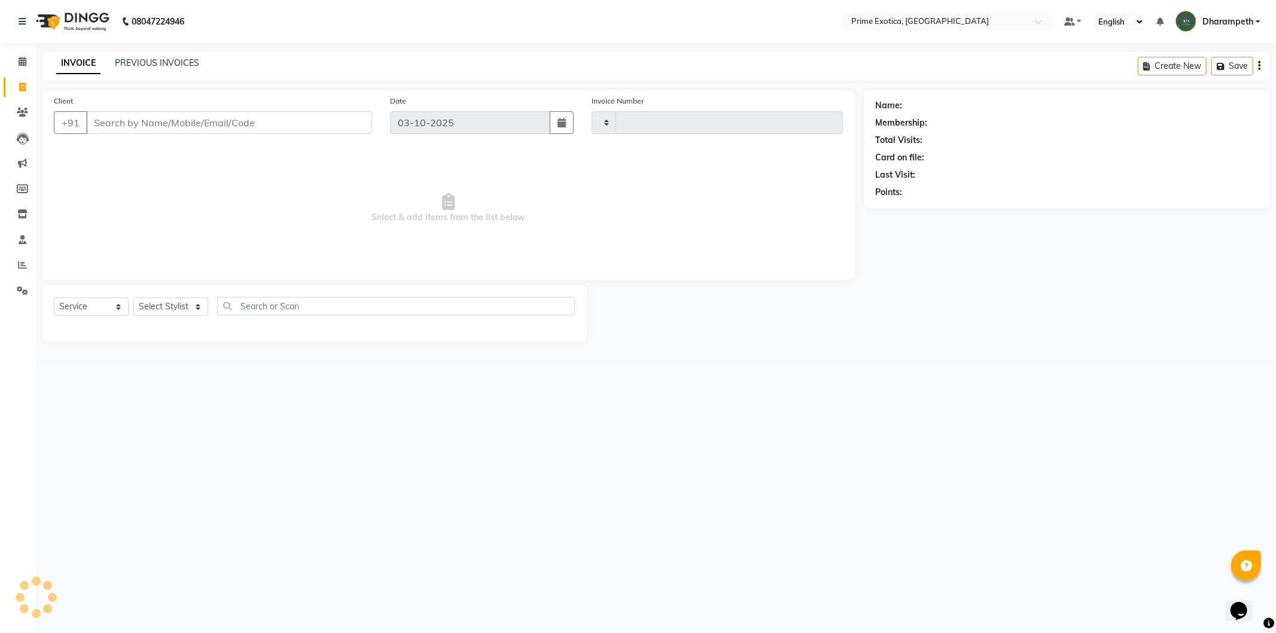
type input "1078"
select select "5380"
select select "80928"
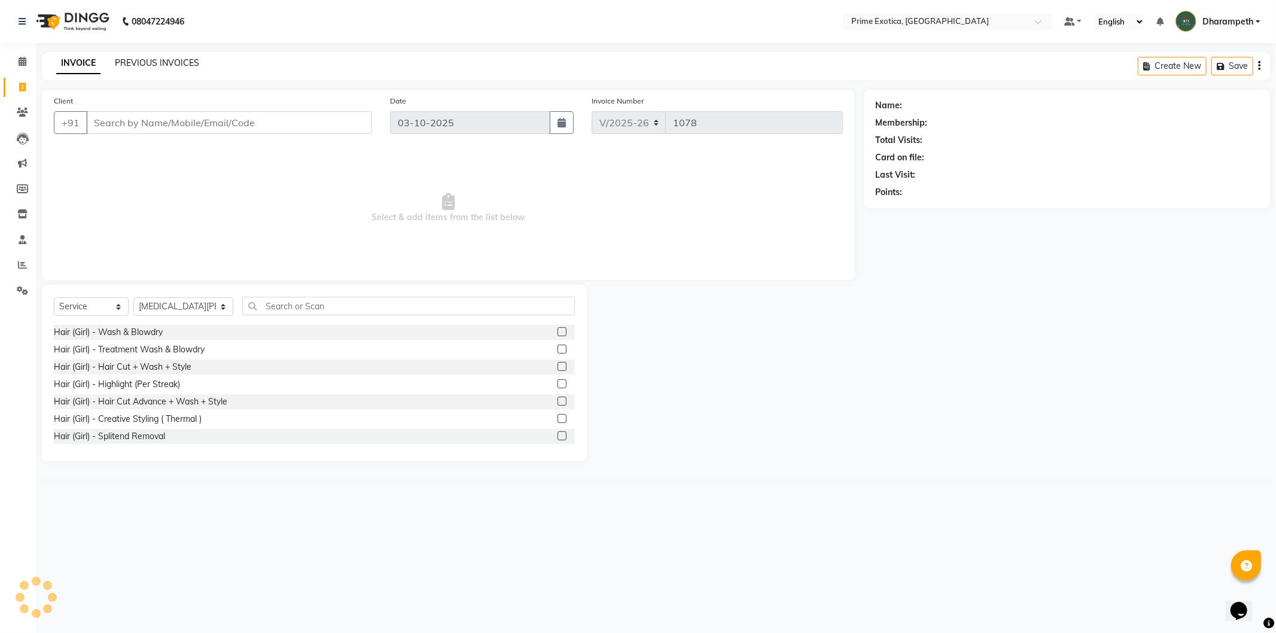
click at [144, 59] on link "PREVIOUS INVOICES" at bounding box center [157, 62] width 84 height 11
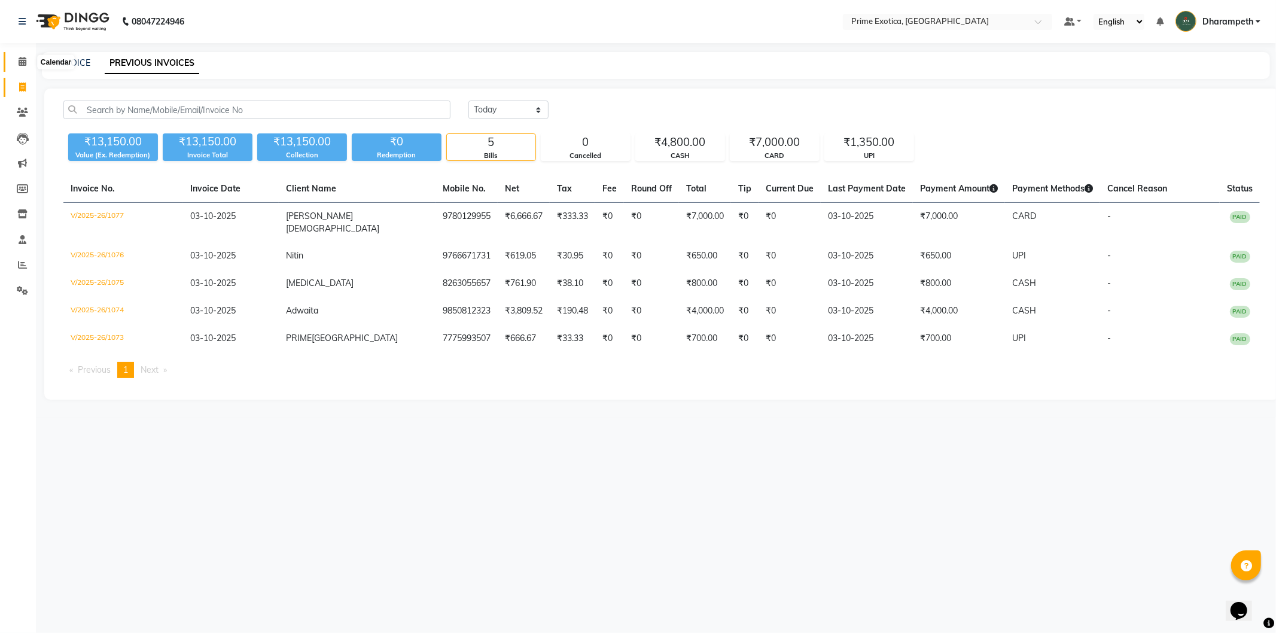
click at [22, 60] on icon at bounding box center [23, 61] width 8 height 9
